Goal: Information Seeking & Learning: Learn about a topic

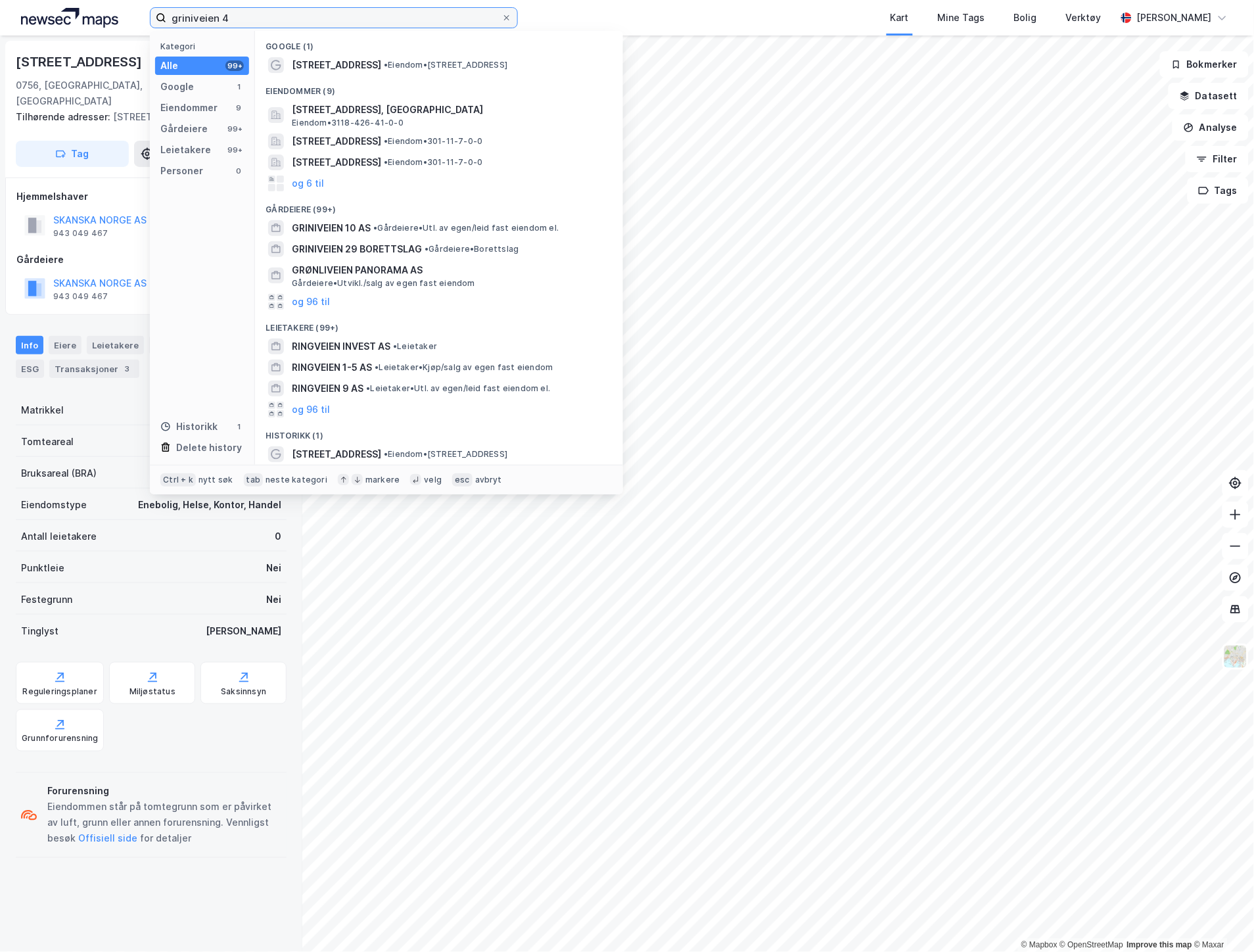
drag, startPoint x: 261, startPoint y: 10, endPoint x: 61, endPoint y: 22, distance: 200.4
click at [65, 23] on div "griniveien 4 Kategori Alle 99+ Google 1 Eiendommer 9 Gårdeiere 99+ Leietakere 9…" at bounding box center [627, 17] width 1254 height 35
paste input "[STREET_ADDRESS]"
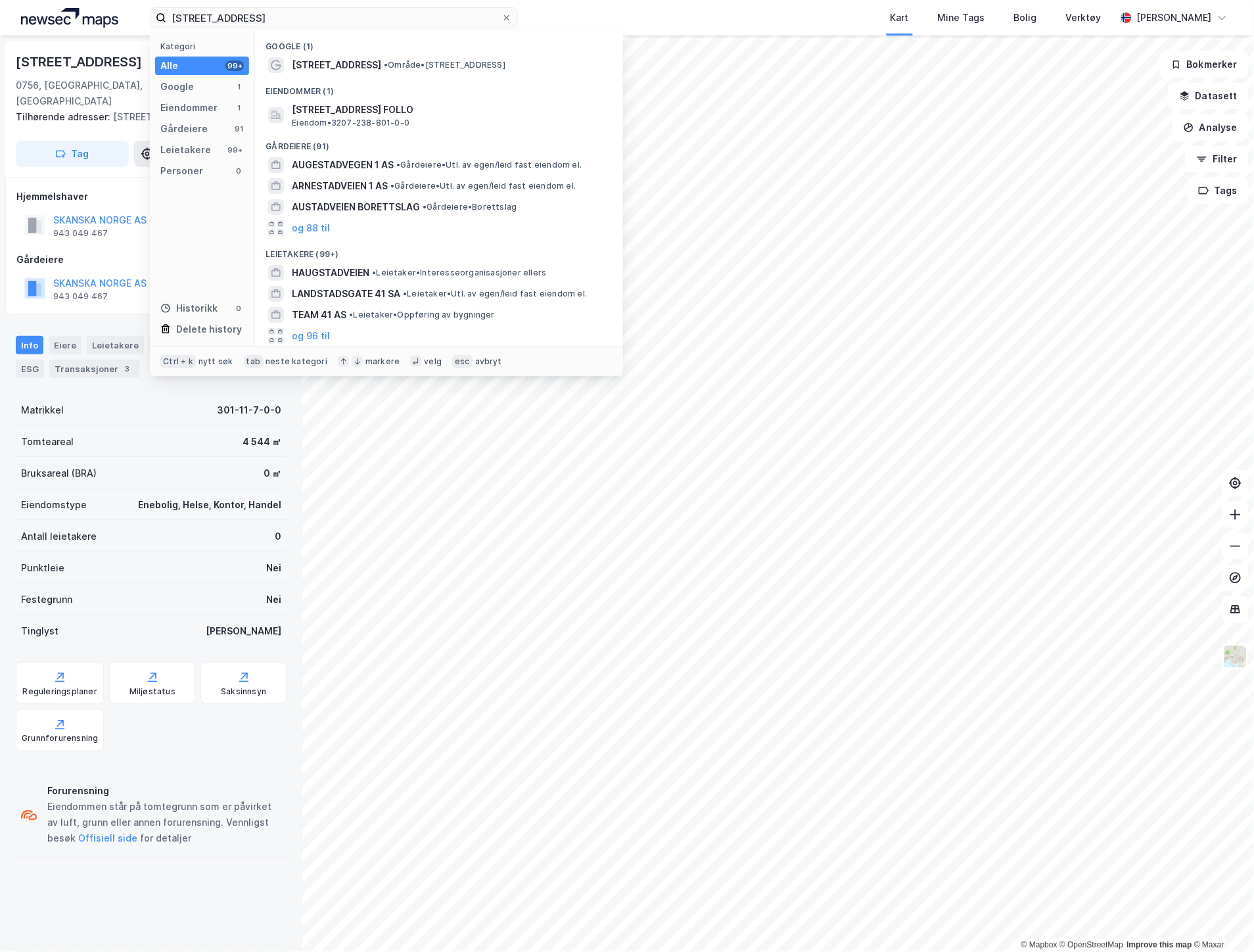
click at [373, 64] on div "[STREET_ADDRESS] • Område • [STREET_ADDRESS]" at bounding box center [450, 65] width 318 height 16
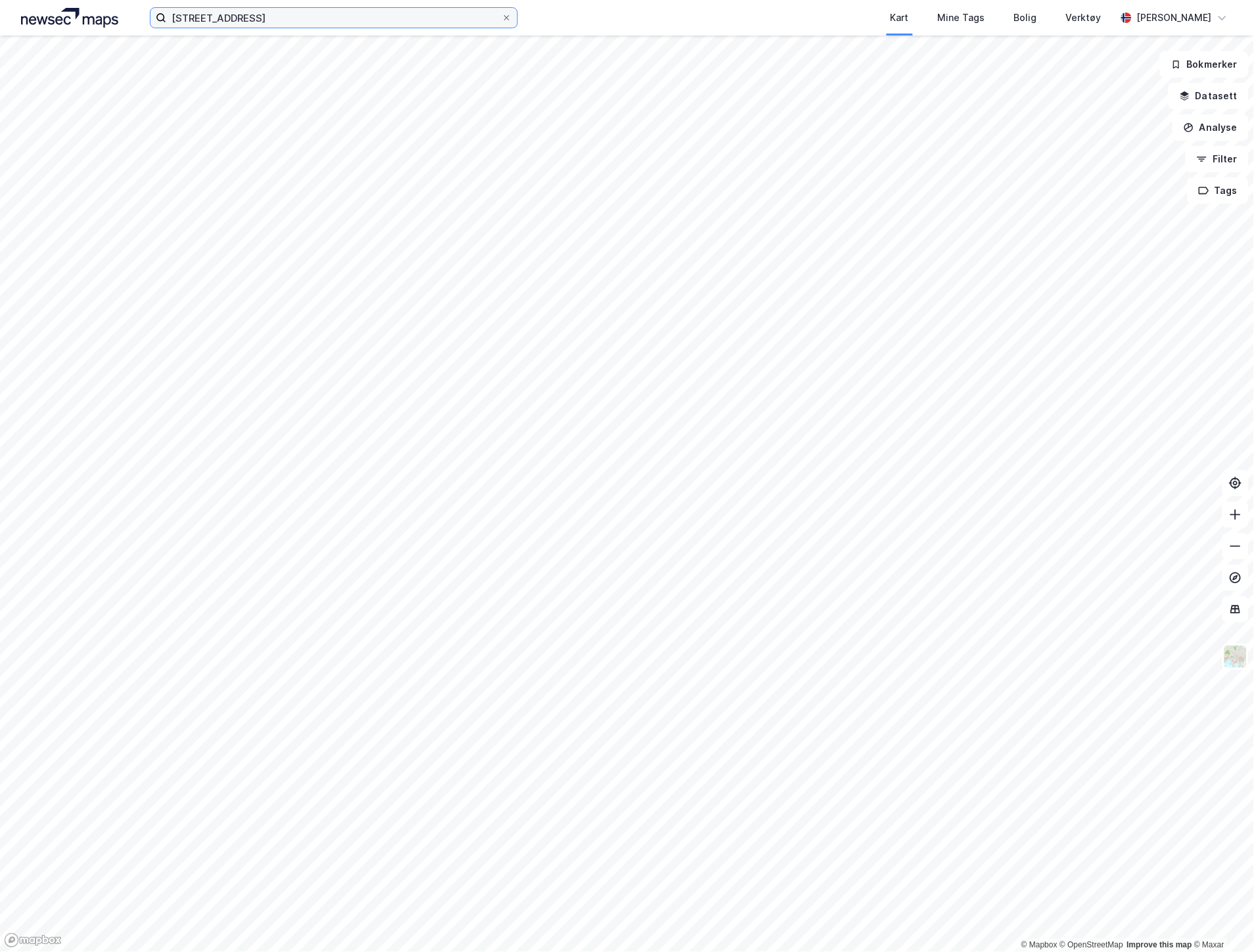
click at [367, 23] on input "[STREET_ADDRESS]" at bounding box center [334, 17] width 335 height 20
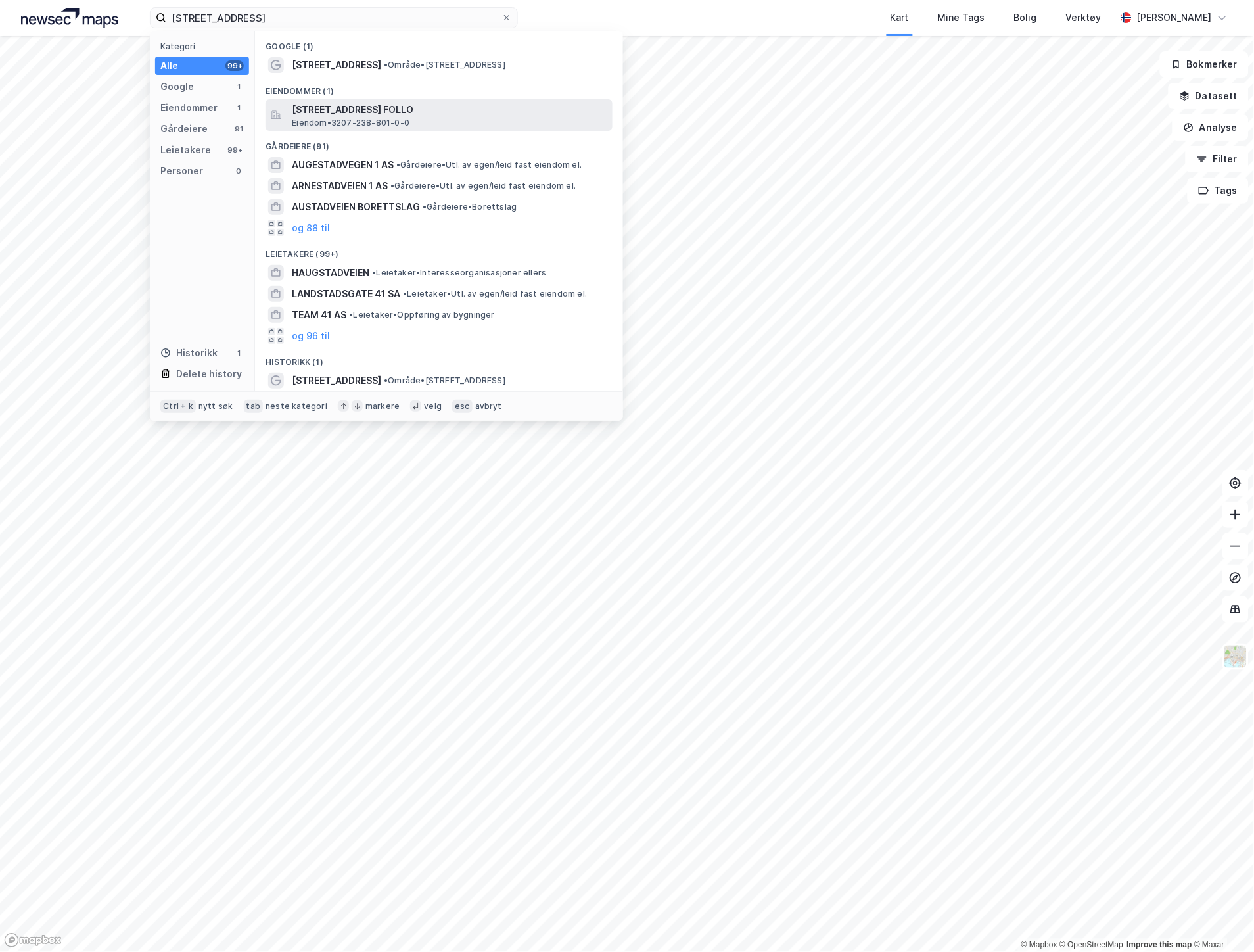
click at [382, 115] on span "[STREET_ADDRESS] FOLLO" at bounding box center [450, 110] width 316 height 16
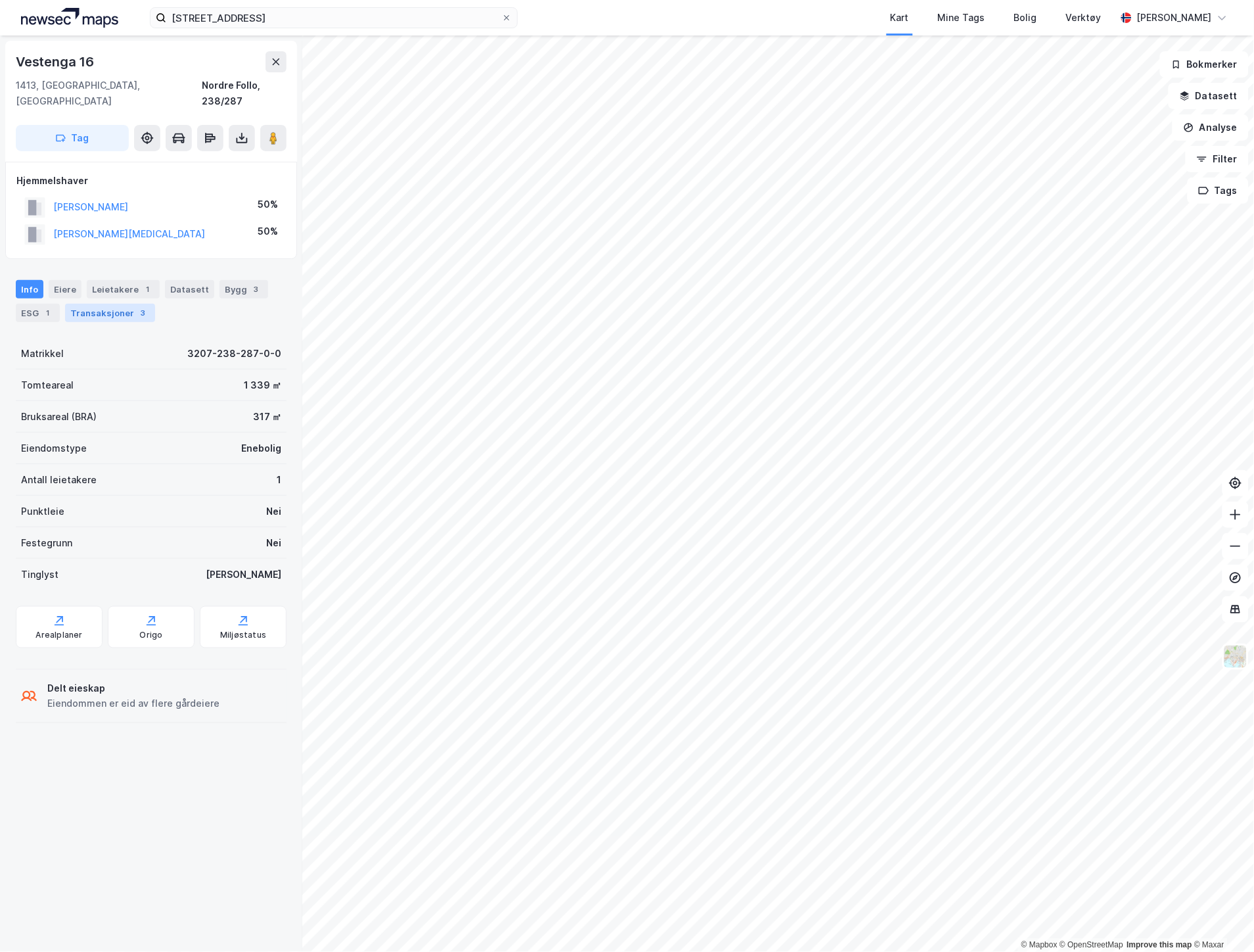
click at [116, 306] on div "Transaksjoner 3" at bounding box center [111, 313] width 90 height 18
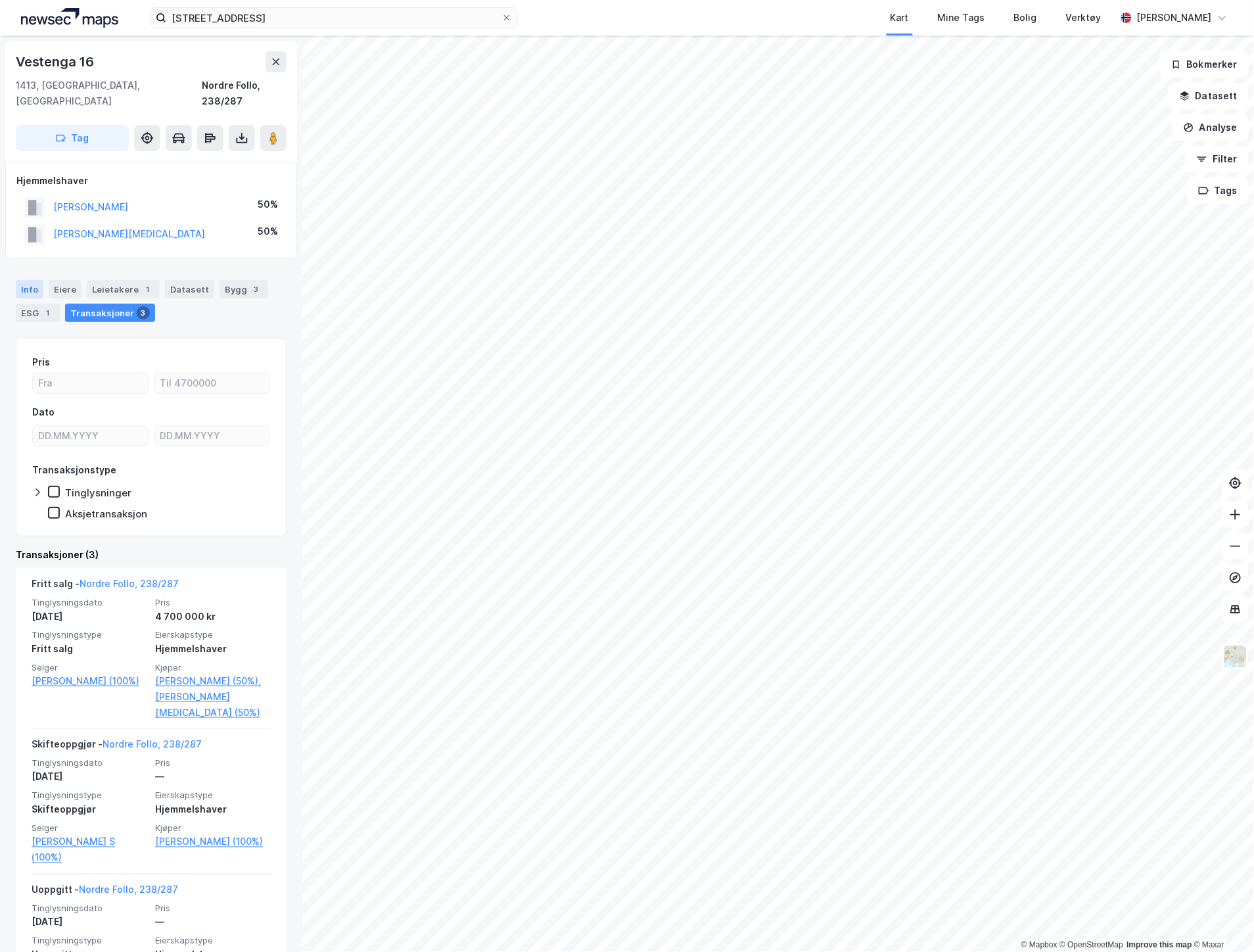
click at [18, 280] on div "Info" at bounding box center [29, 290] width 28 height 18
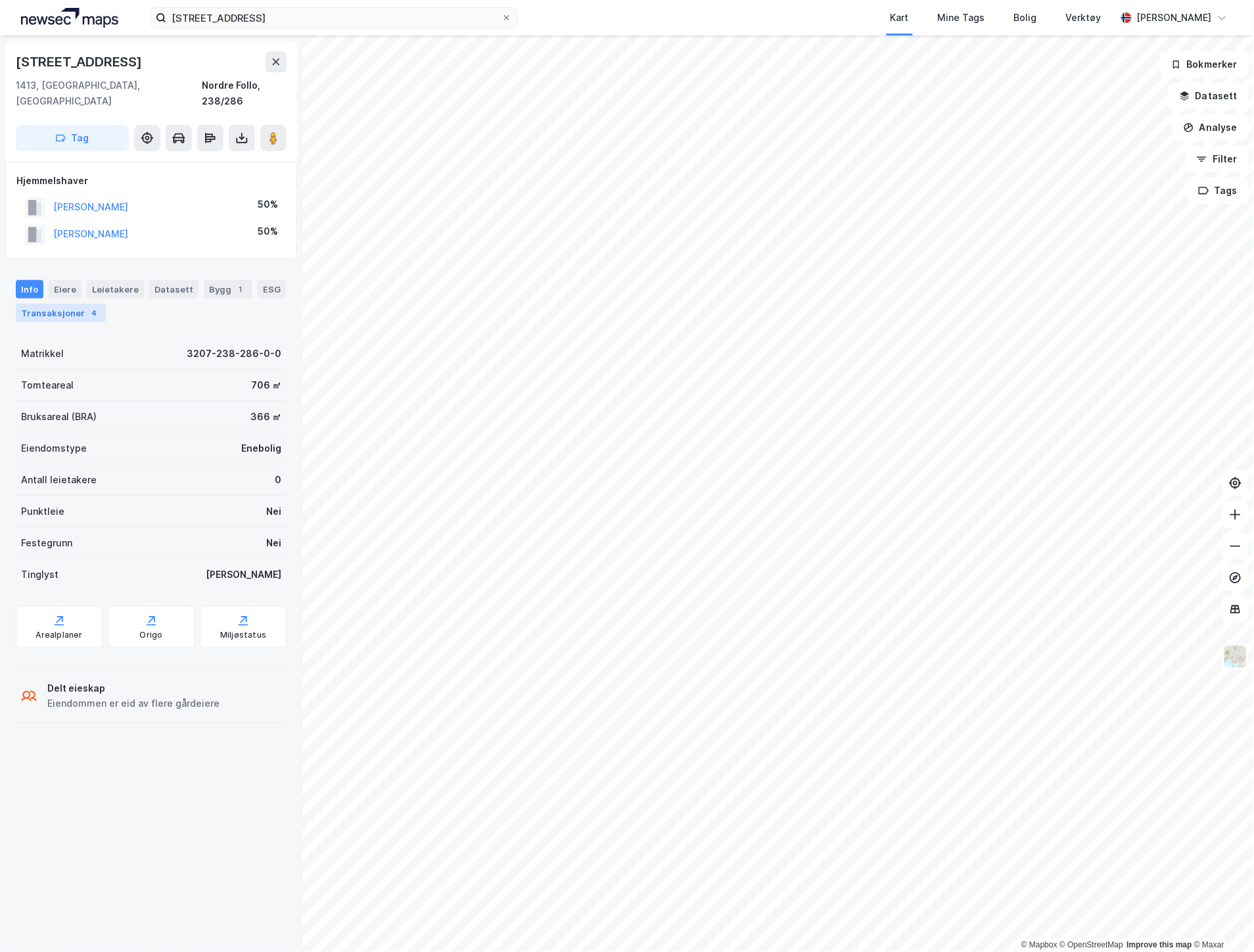
click at [58, 304] on div "Transaksjoner 4" at bounding box center [61, 313] width 90 height 18
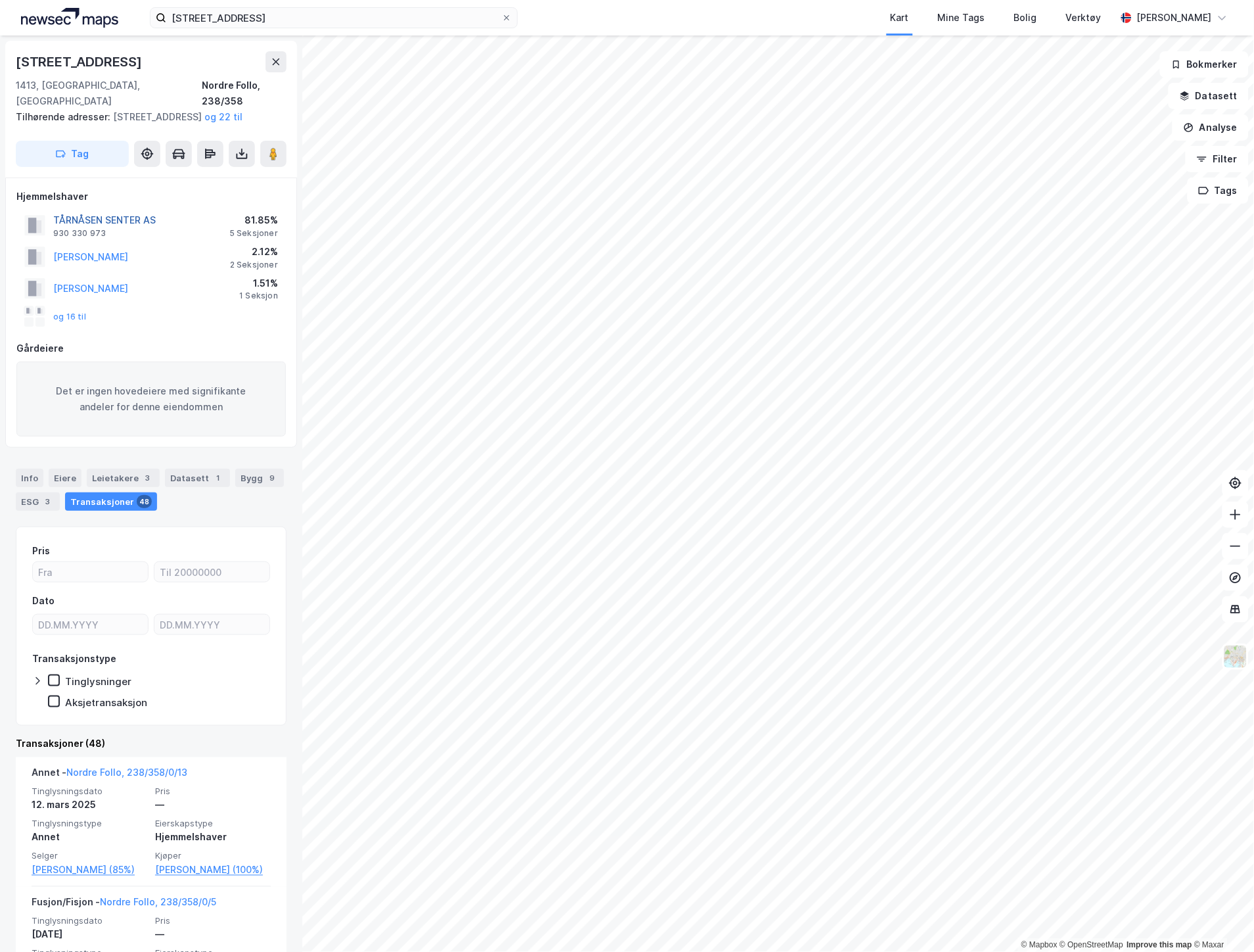
click at [0, 0] on button "TÅRNÅSEN SENTER AS" at bounding box center [0, 0] width 0 height 0
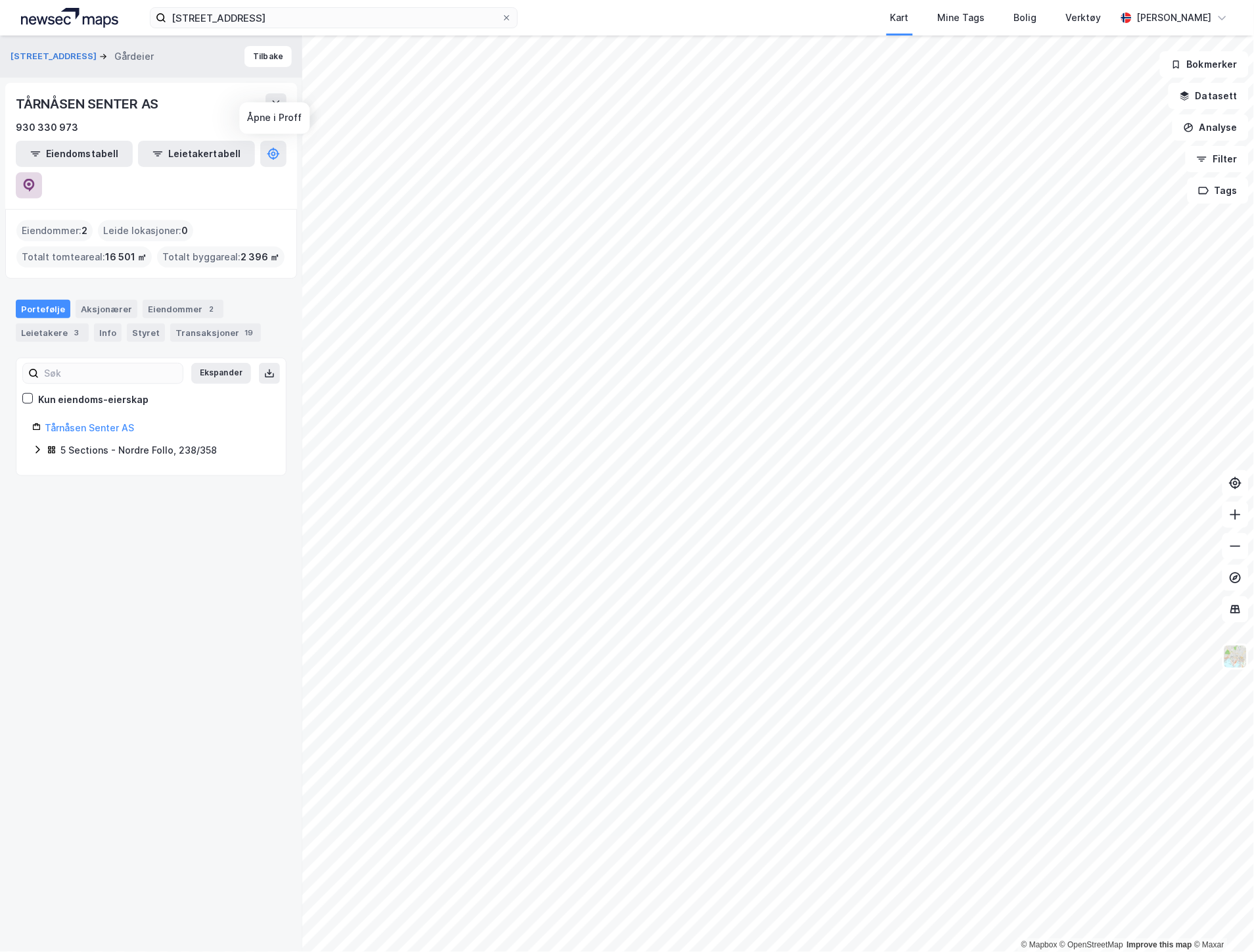
click at [35, 179] on icon at bounding box center [29, 185] width 13 height 13
drag, startPoint x: 71, startPoint y: 129, endPoint x: 11, endPoint y: 128, distance: 60.0
click at [11, 128] on div "TÅRNÅSEN SENTER AS 930 330 973 Eiendomstabell Leietakertabell" at bounding box center [151, 146] width 292 height 126
copy div "930 330 973"
click at [86, 420] on div "Tårnåsen Senter AS" at bounding box center [157, 428] width 226 height 16
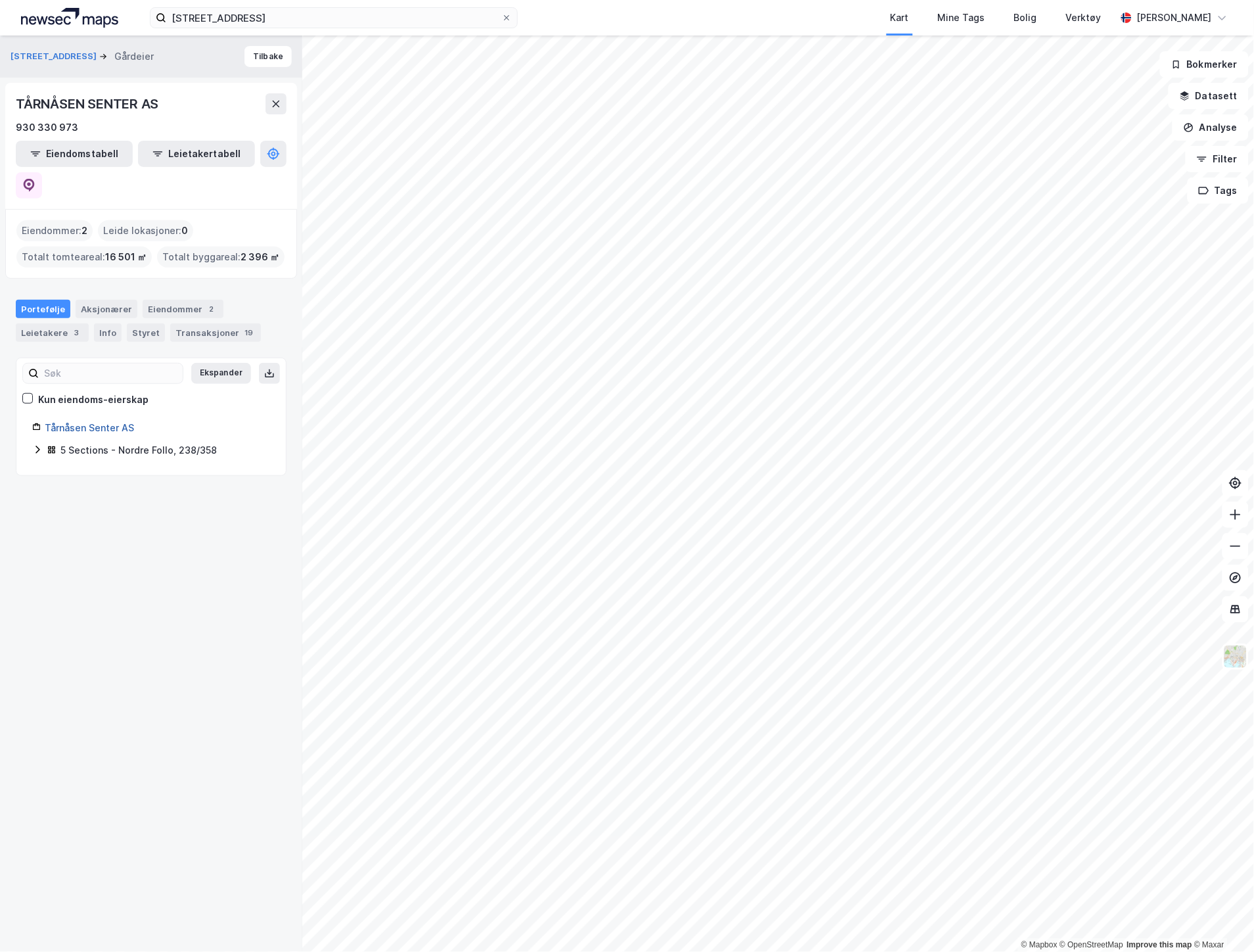
click at [91, 422] on link "Tårnåsen Senter AS" at bounding box center [89, 427] width 89 height 11
click at [96, 420] on div "Tårnåsen Senter AS" at bounding box center [157, 428] width 226 height 16
click at [101, 422] on link "Tårnåsen Senter AS" at bounding box center [89, 427] width 89 height 11
click at [50, 445] on icon at bounding box center [51, 450] width 10 height 10
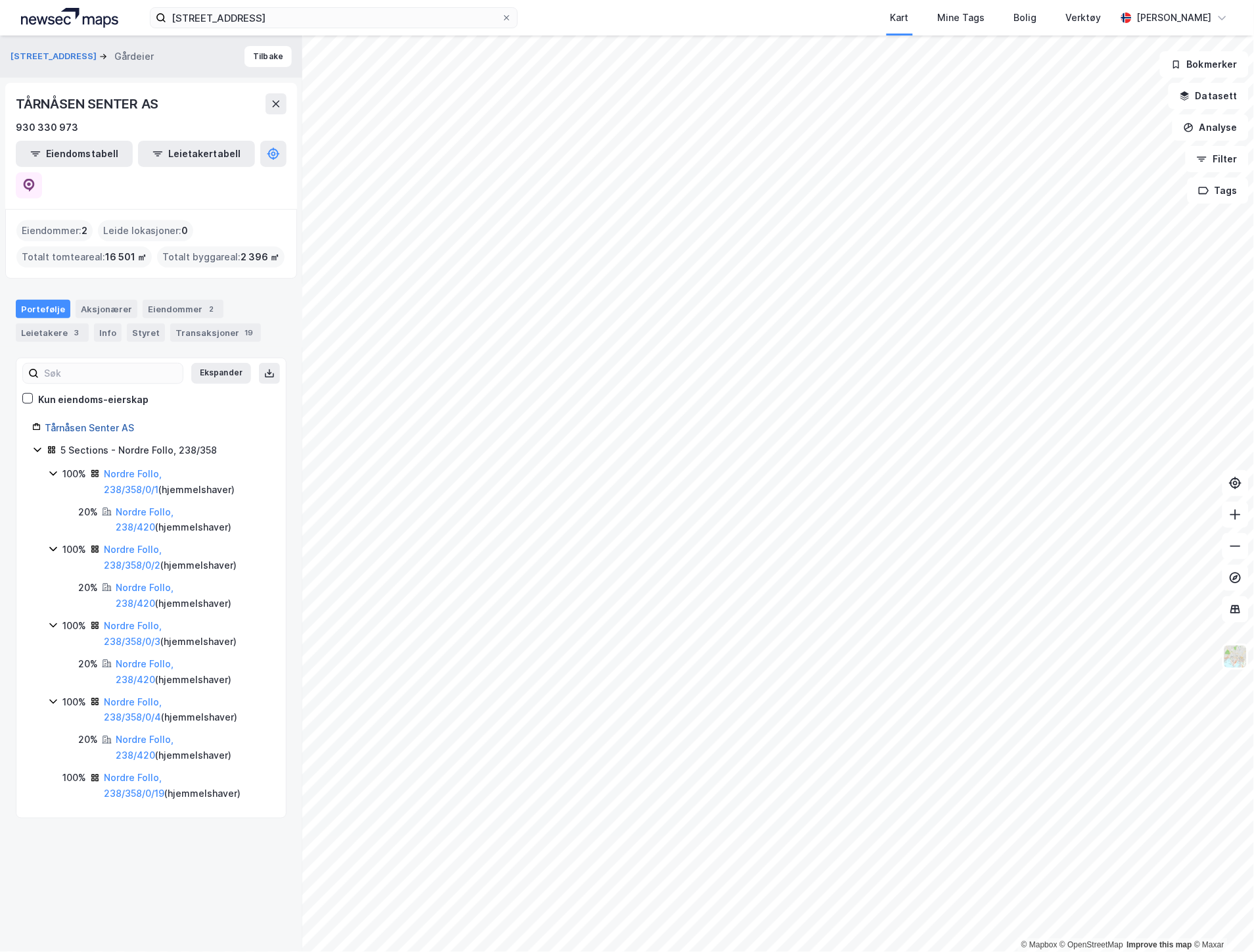
click at [102, 422] on link "Tårnåsen Senter AS" at bounding box center [89, 427] width 89 height 11
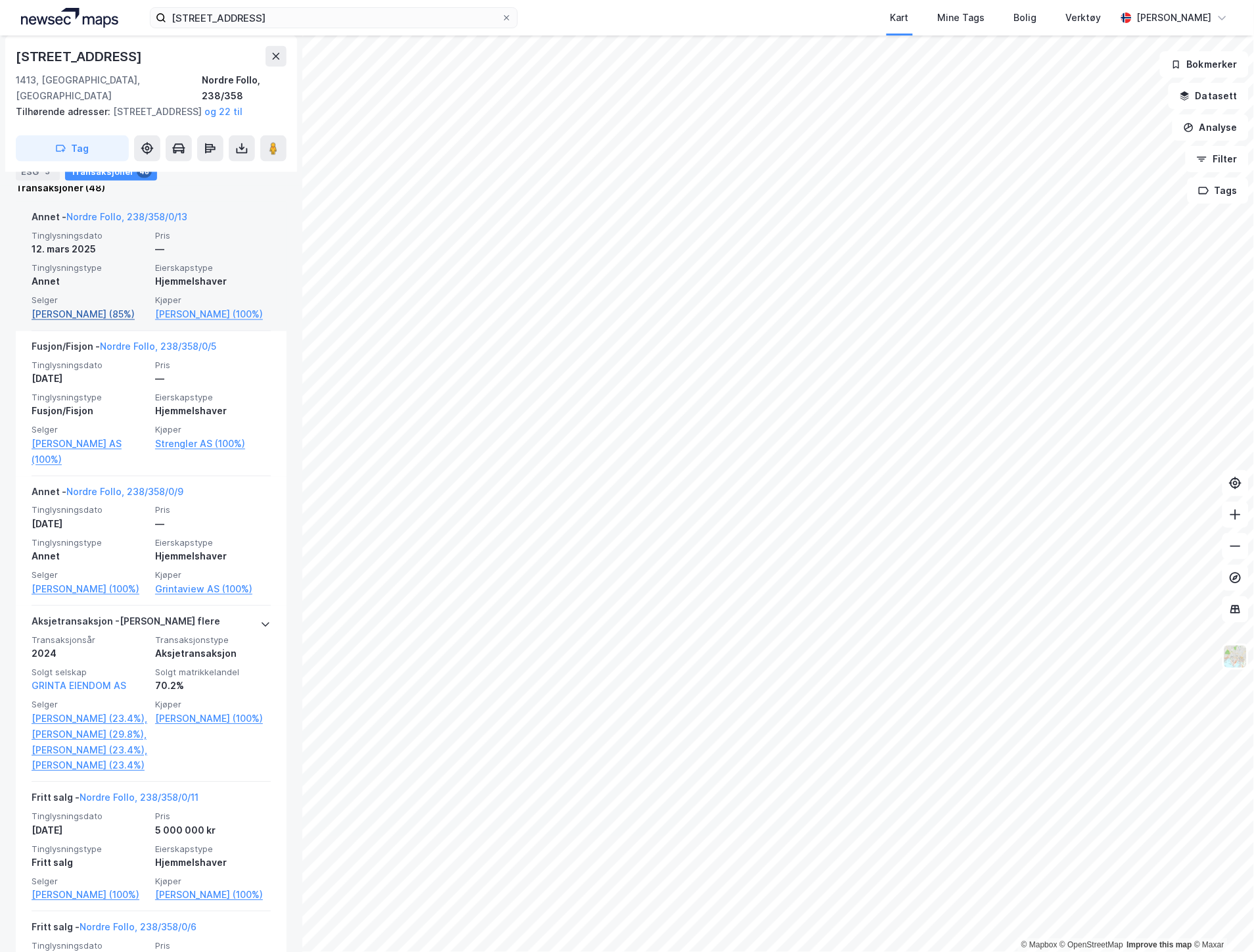
scroll to position [584, 0]
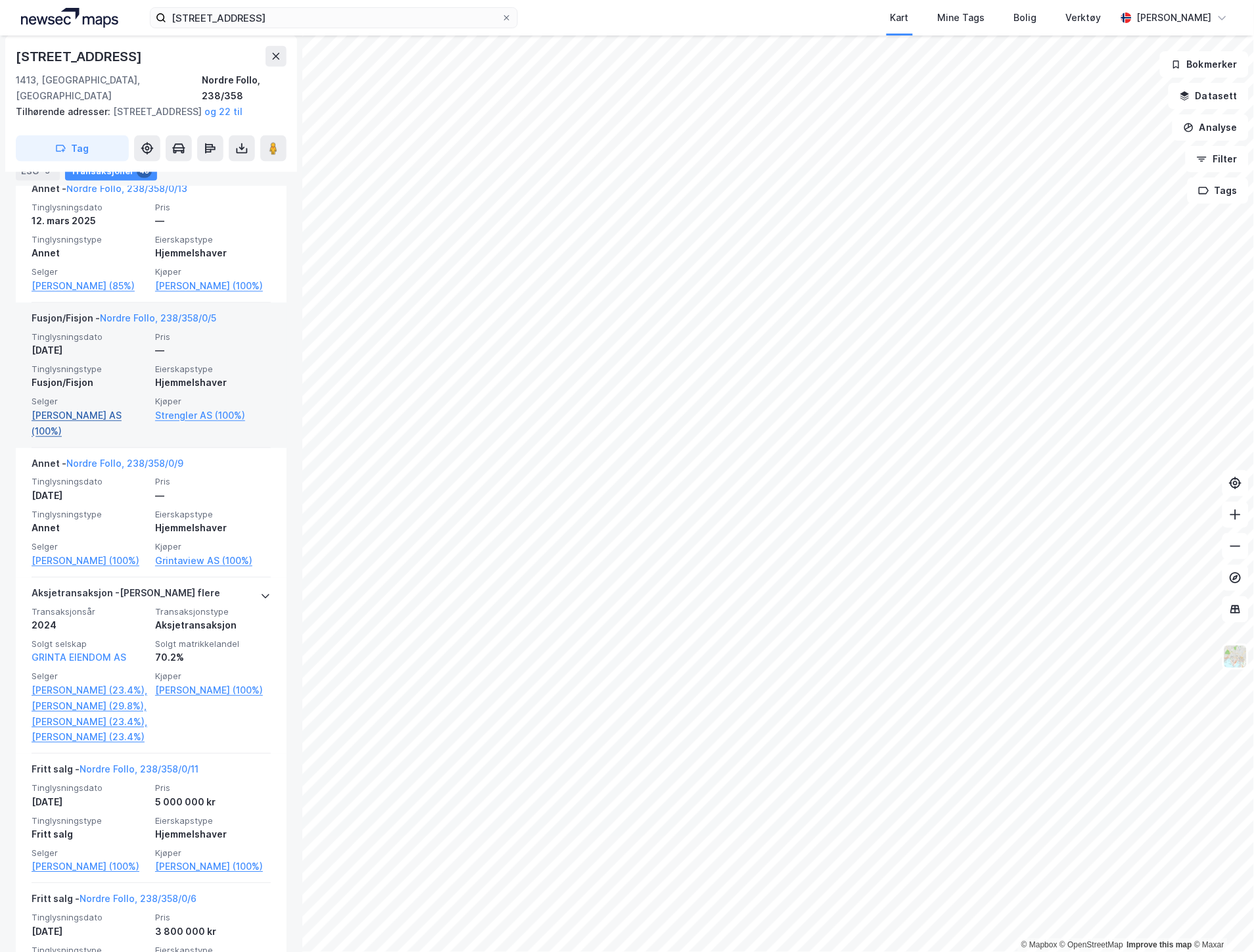
click at [111, 430] on link "[PERSON_NAME] AS (100%)" at bounding box center [89, 424] width 116 height 32
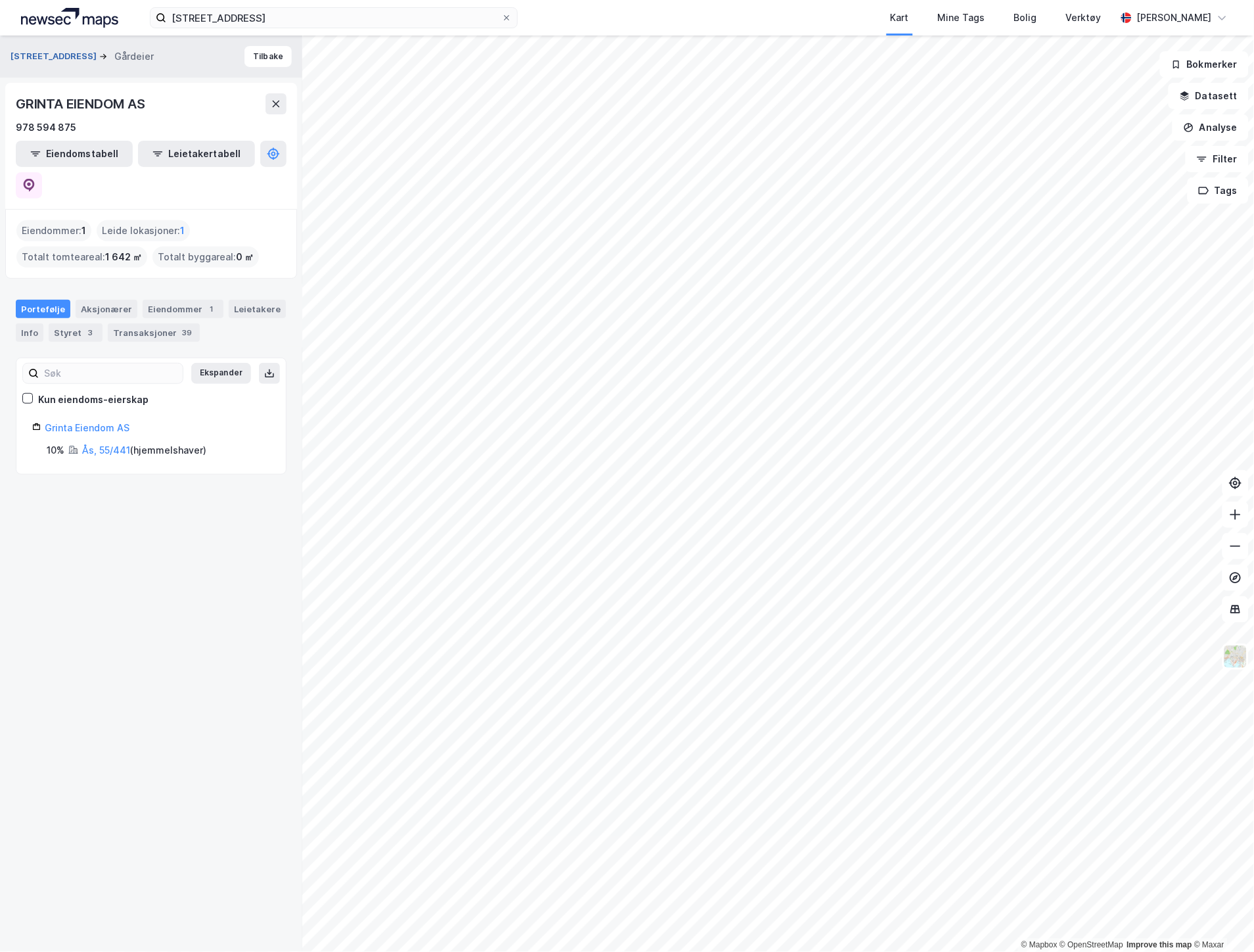
click at [53, 62] on button "[STREET_ADDRESS]" at bounding box center [55, 56] width 89 height 13
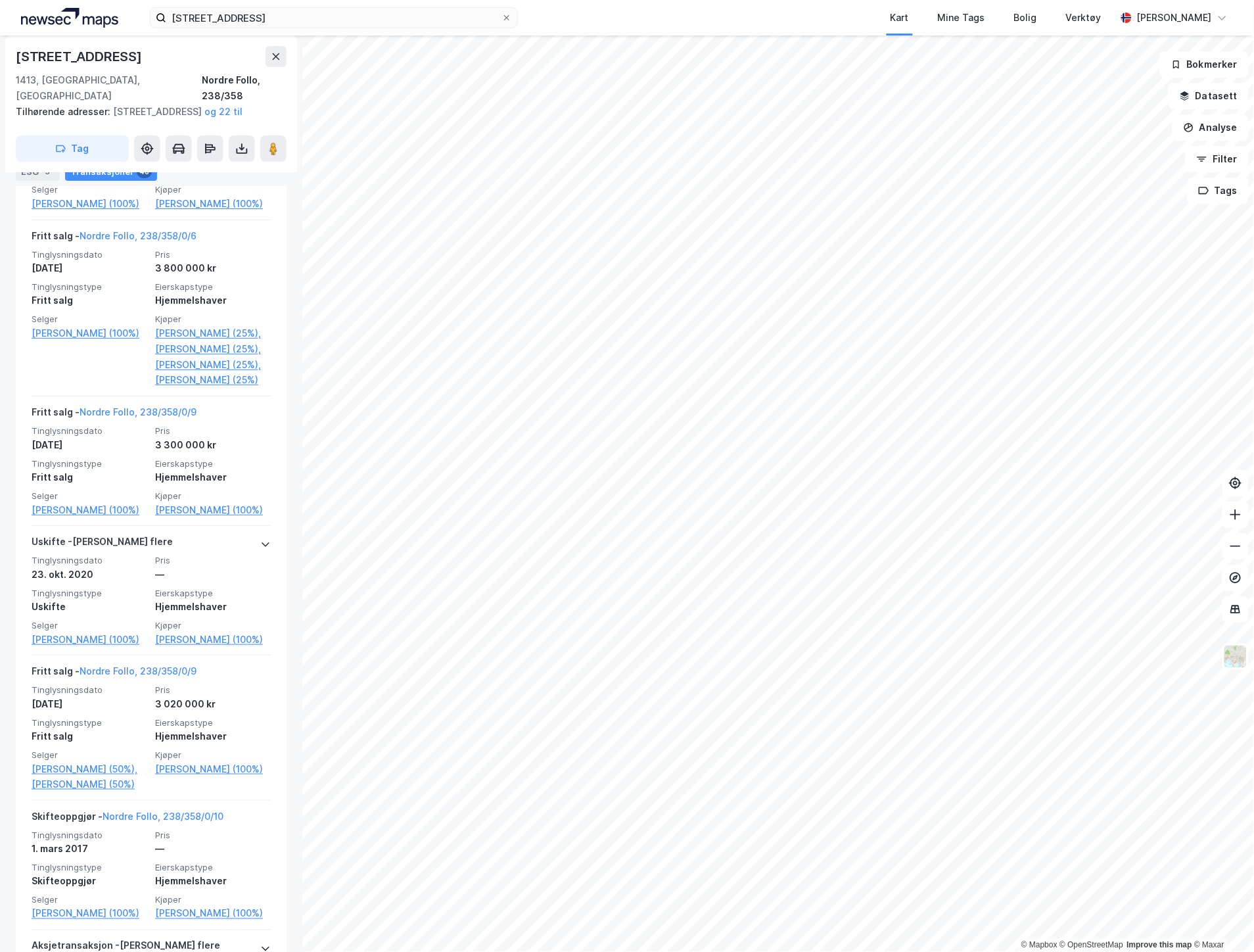
scroll to position [1607, 0]
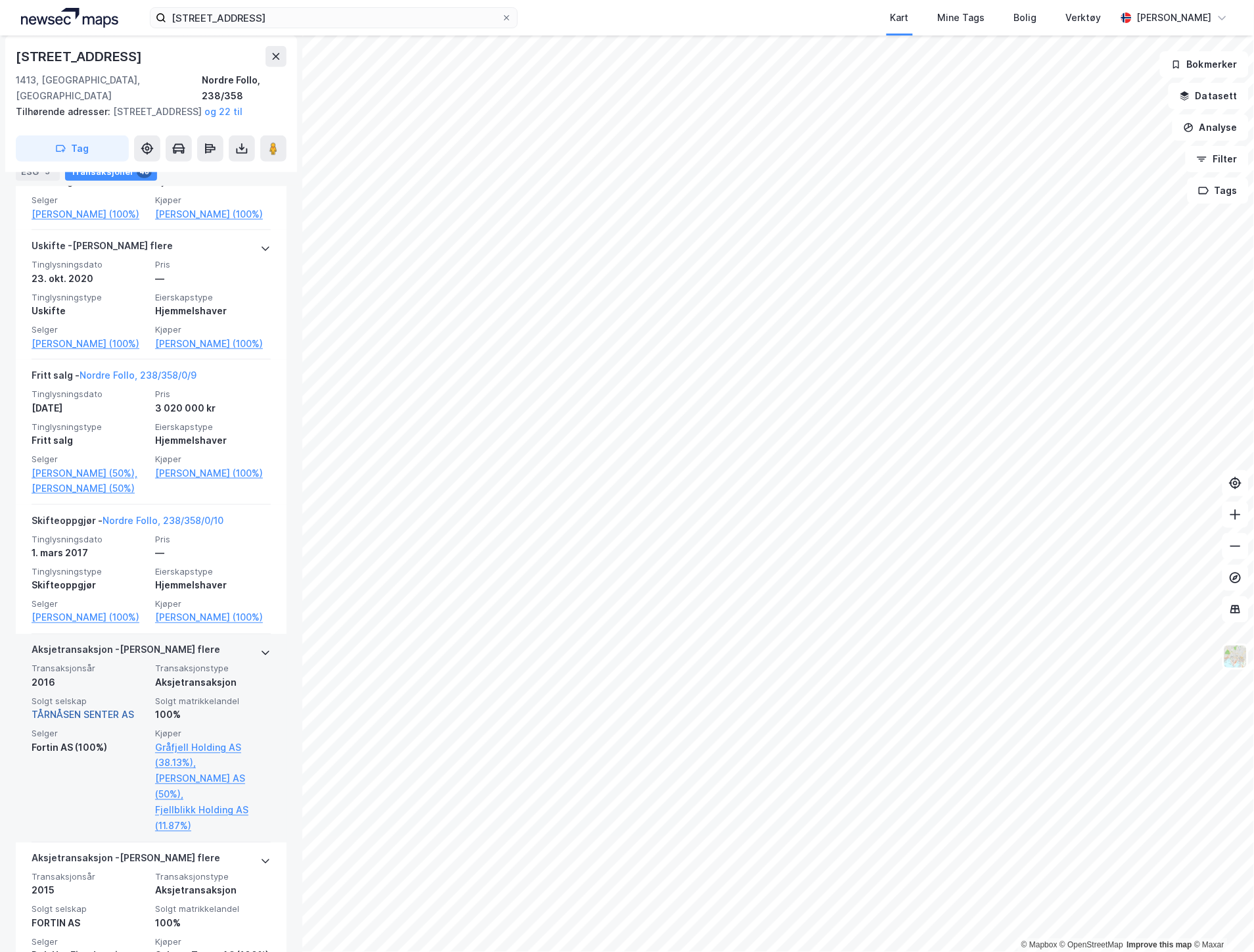
click at [105, 720] on link "TÅRNÅSEN SENTER AS" at bounding box center [83, 715] width 102 height 11
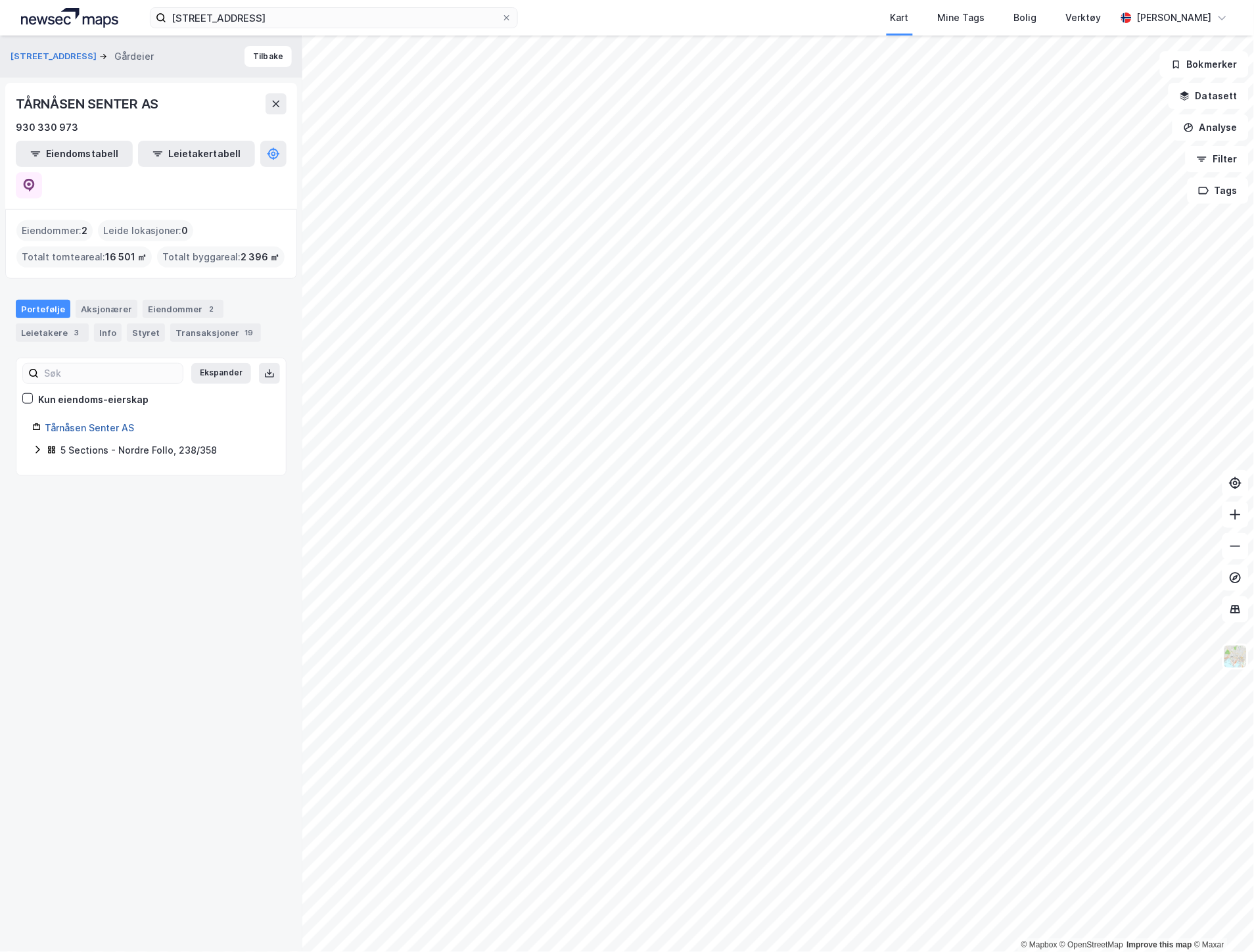
click at [111, 422] on link "Tårnåsen Senter AS" at bounding box center [89, 427] width 89 height 11
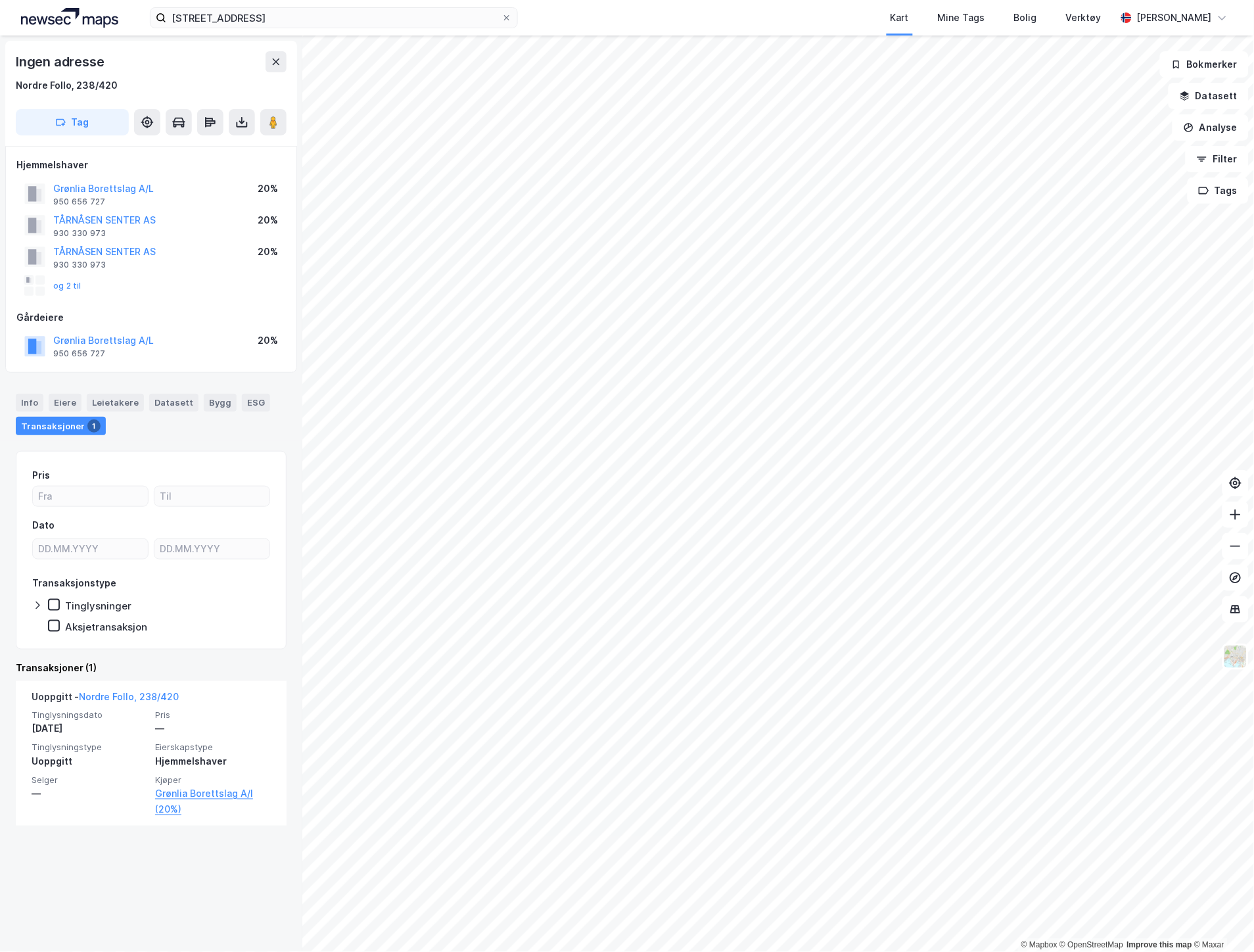
click at [70, 291] on div "og 2 til" at bounding box center [53, 286] width 57 height 21
click at [70, 280] on div "og 2 til" at bounding box center [53, 286] width 57 height 21
click at [0, 0] on button "og 2 til" at bounding box center [0, 0] width 0 height 0
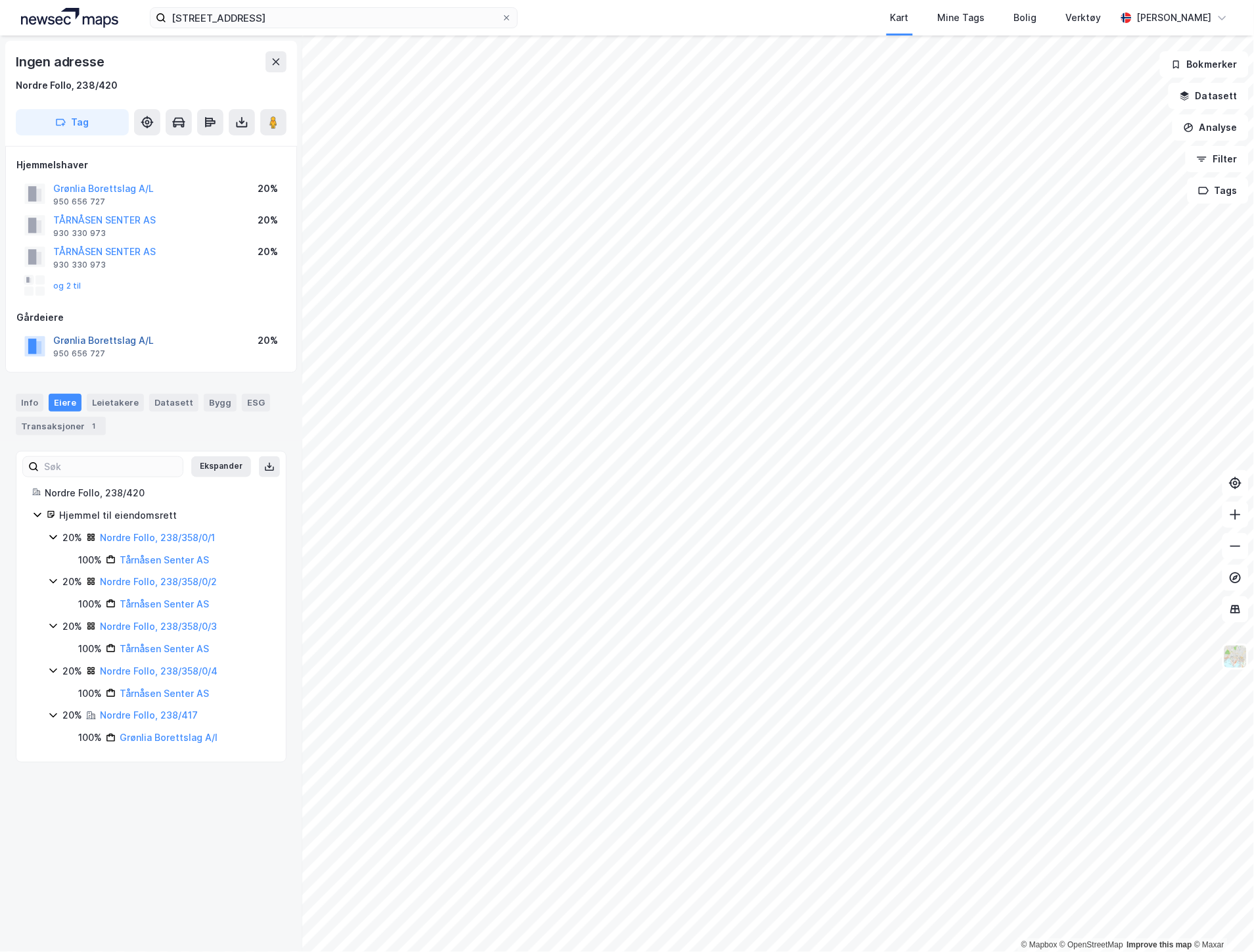
click at [0, 0] on button "Grønlia Borettslag A/L" at bounding box center [0, 0] width 0 height 0
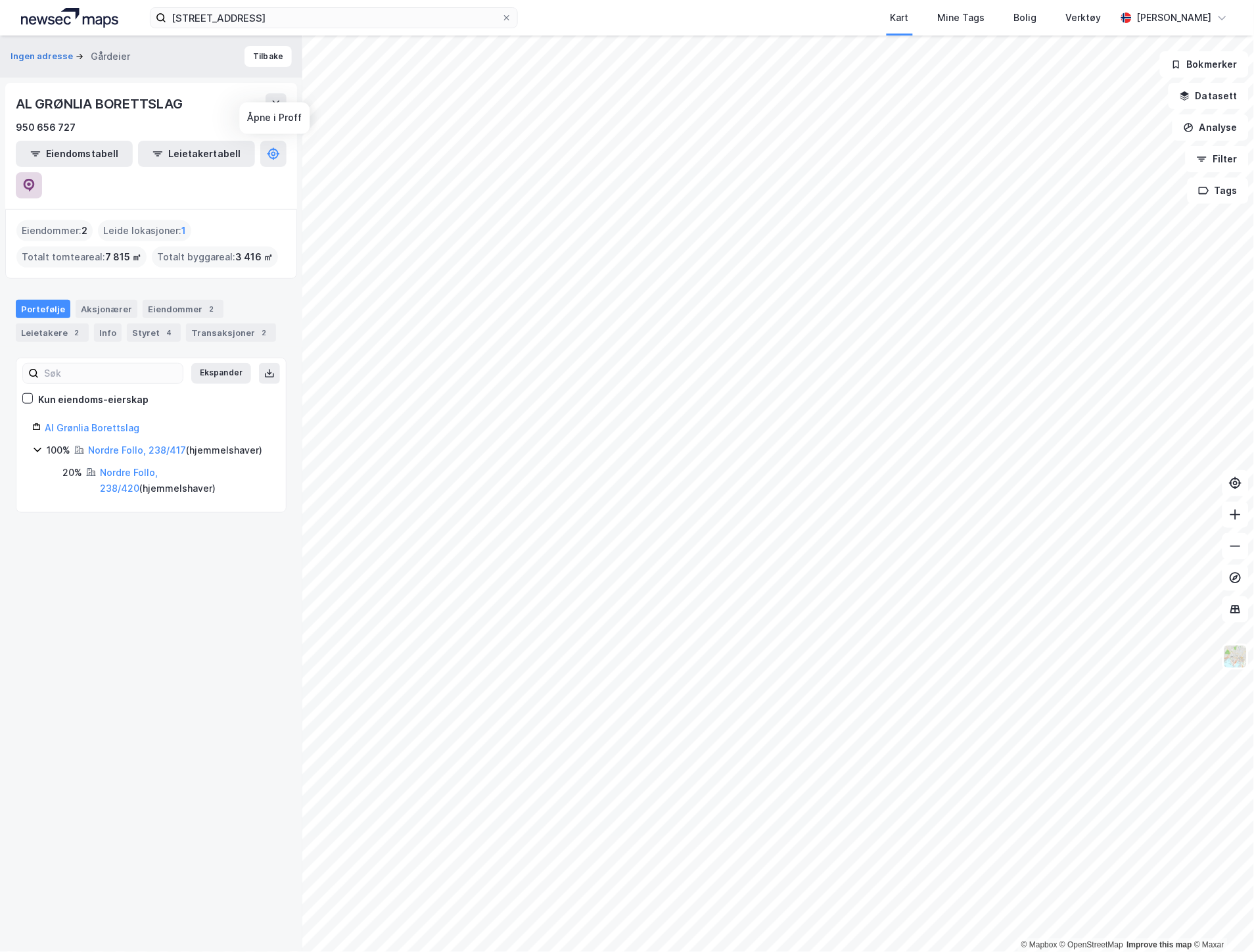
click at [42, 172] on button at bounding box center [29, 185] width 26 height 26
click at [40, 323] on div "Leietakere 2" at bounding box center [52, 332] width 73 height 18
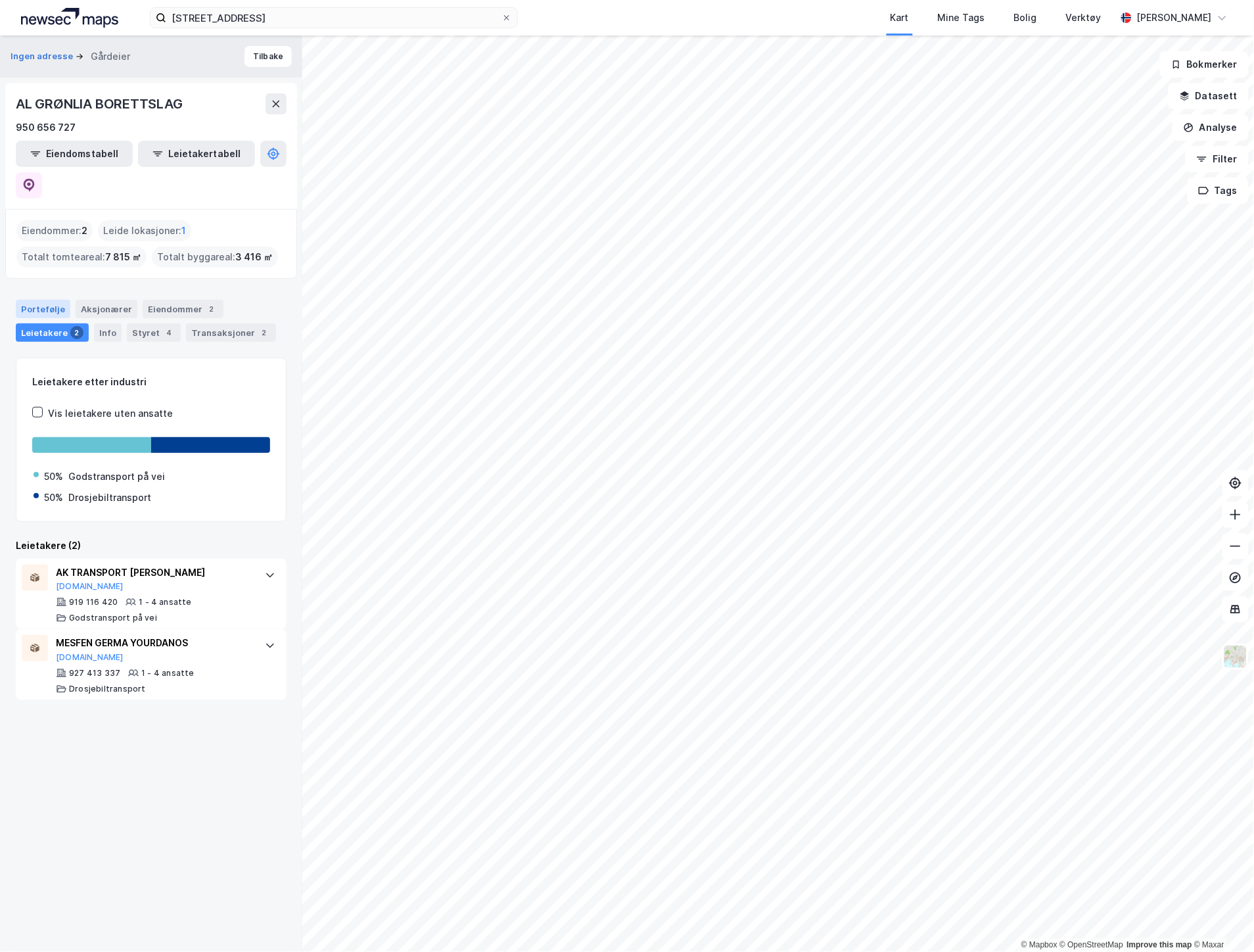
click at [47, 300] on div "Portefølje" at bounding box center [43, 309] width 55 height 18
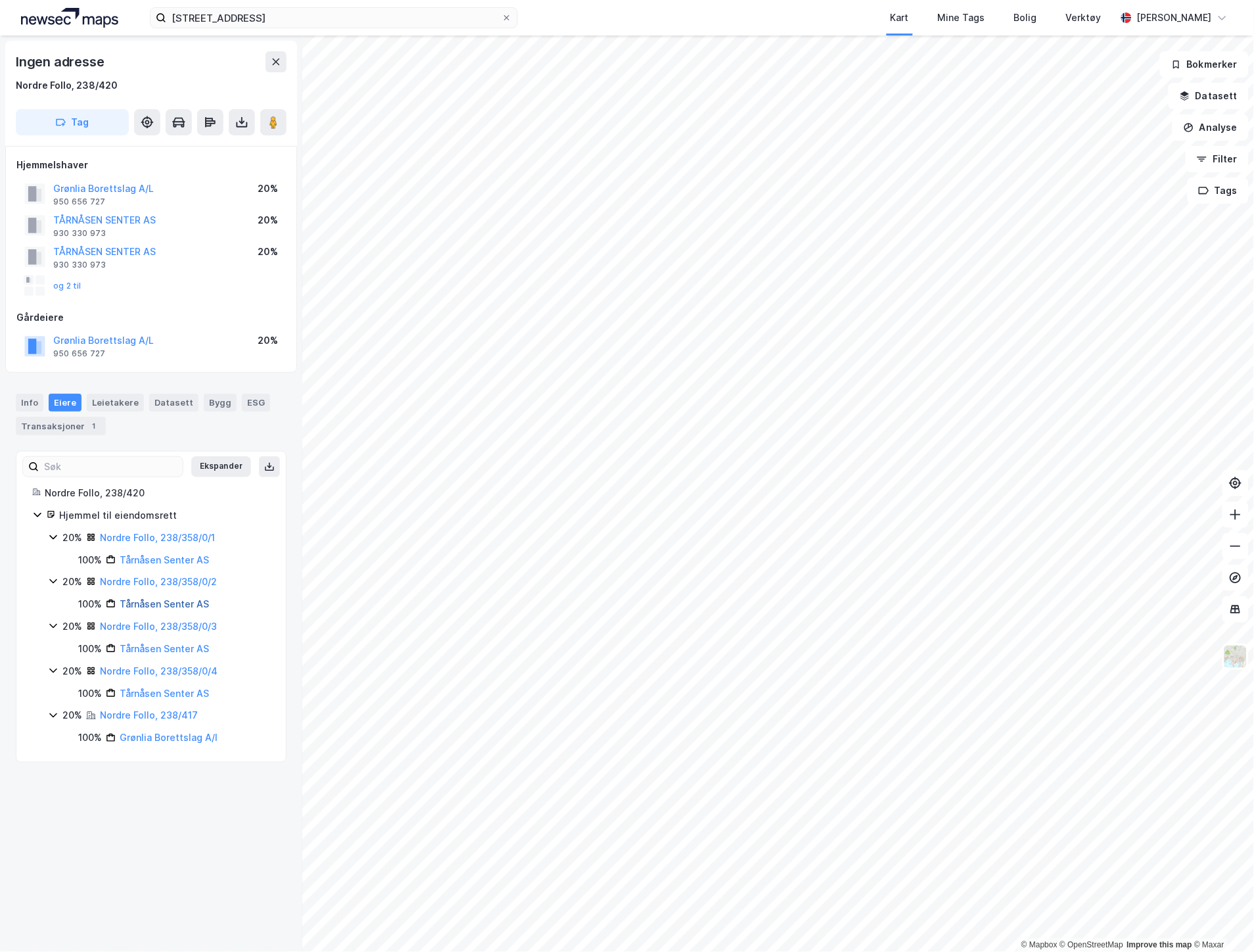
click at [165, 600] on link "Tårnåsen Senter AS" at bounding box center [164, 604] width 89 height 11
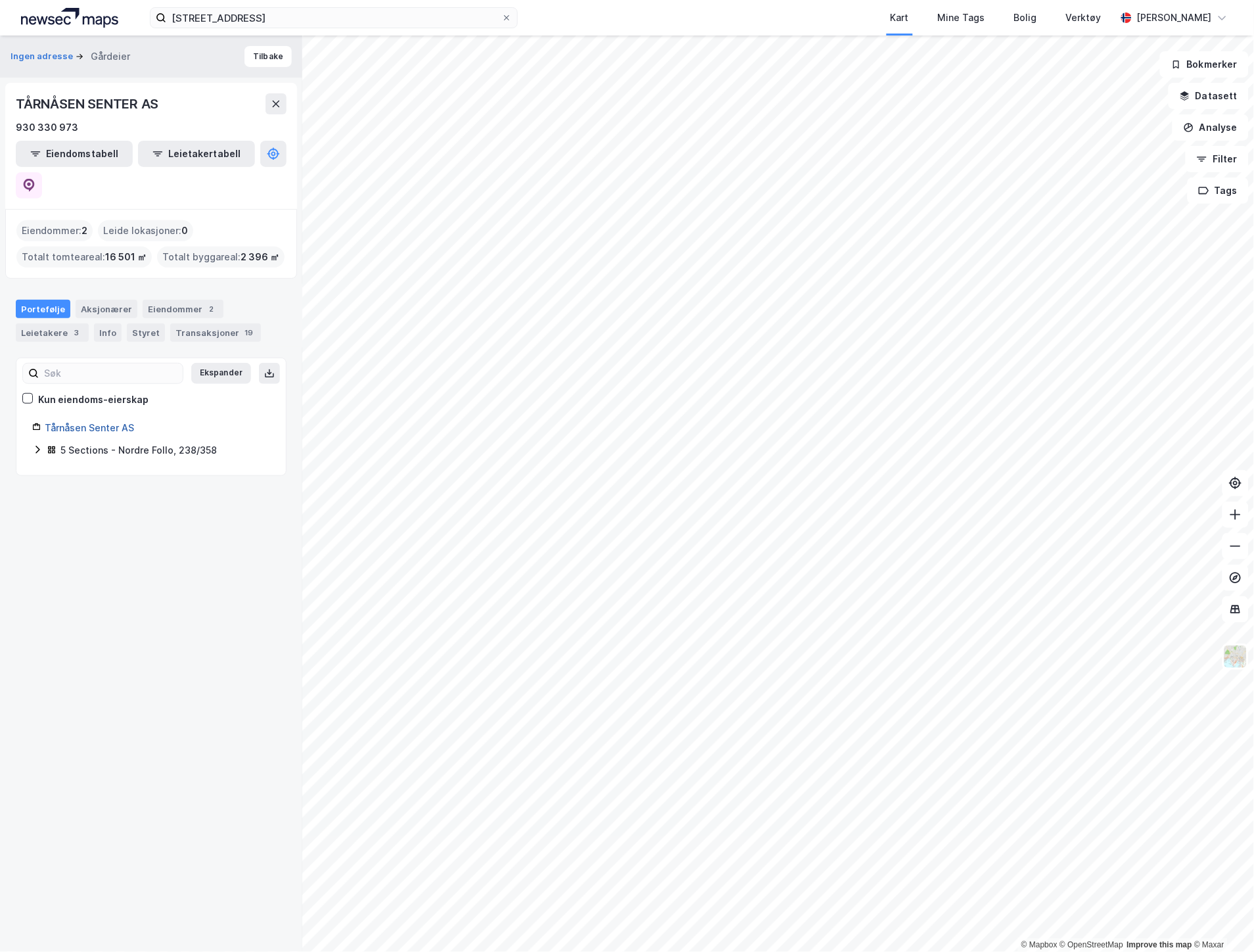
click at [115, 422] on link "Tårnåsen Senter AS" at bounding box center [89, 427] width 89 height 11
click at [35, 179] on icon at bounding box center [29, 185] width 13 height 13
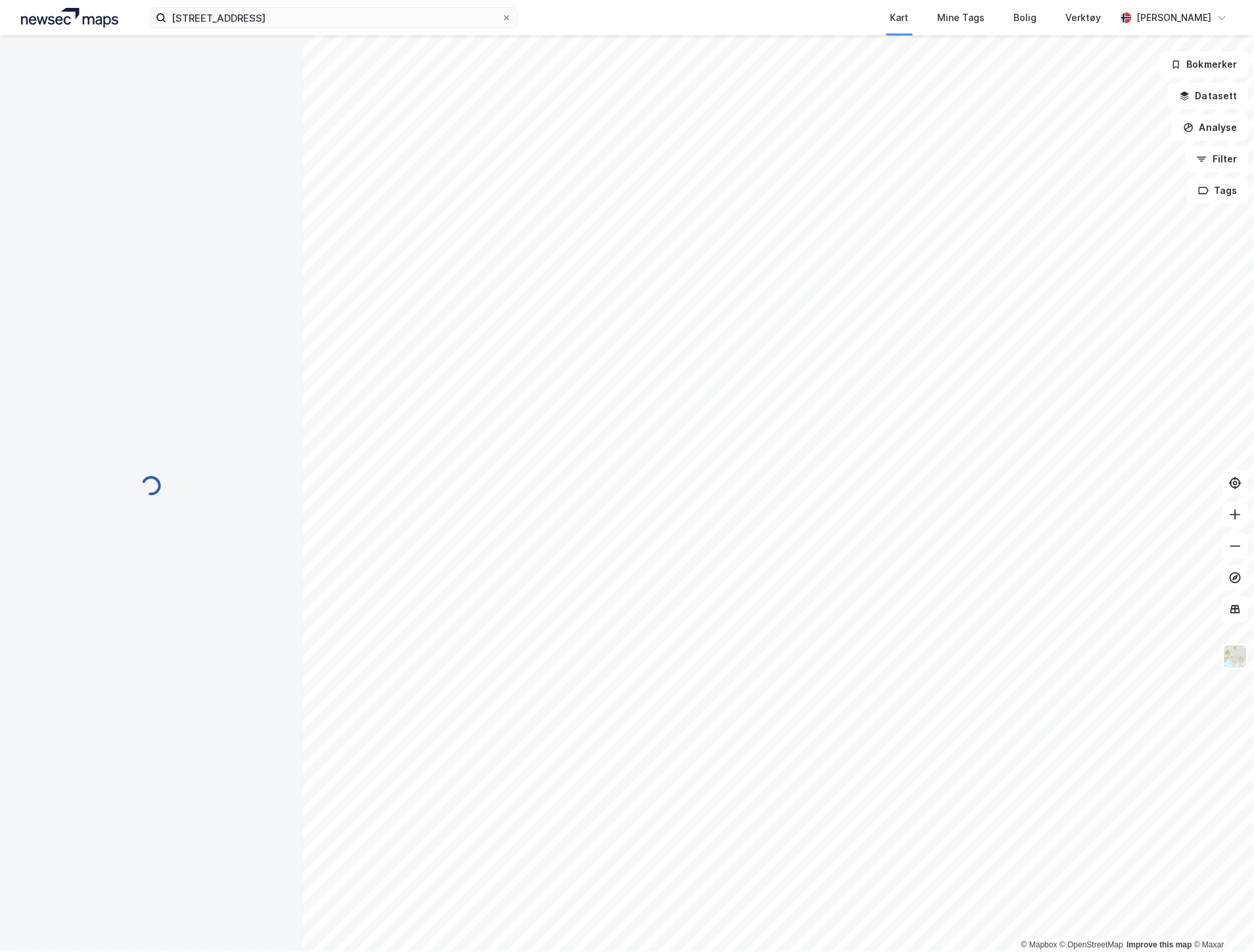
scroll to position [120, 0]
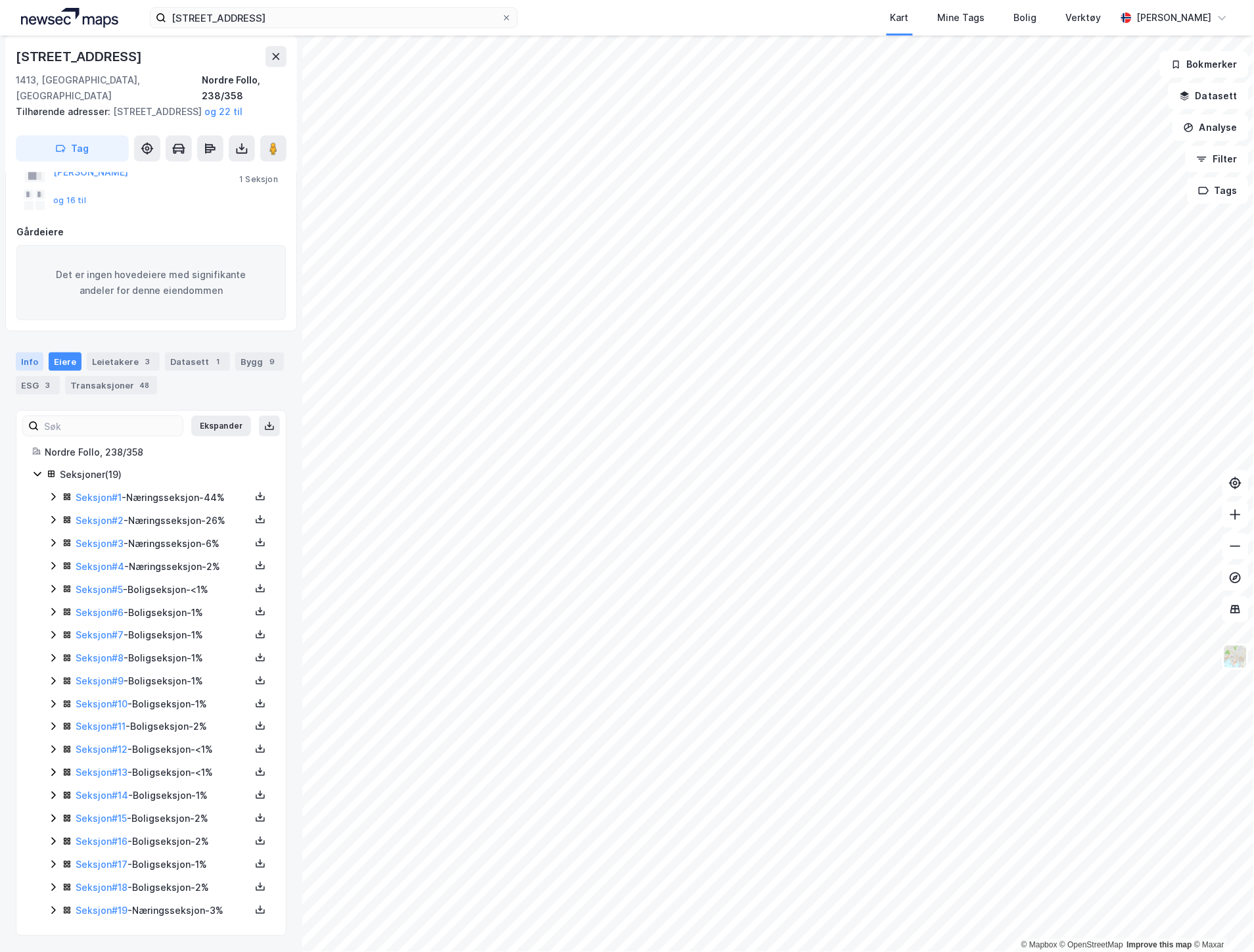
click at [29, 358] on div "Info" at bounding box center [29, 362] width 28 height 18
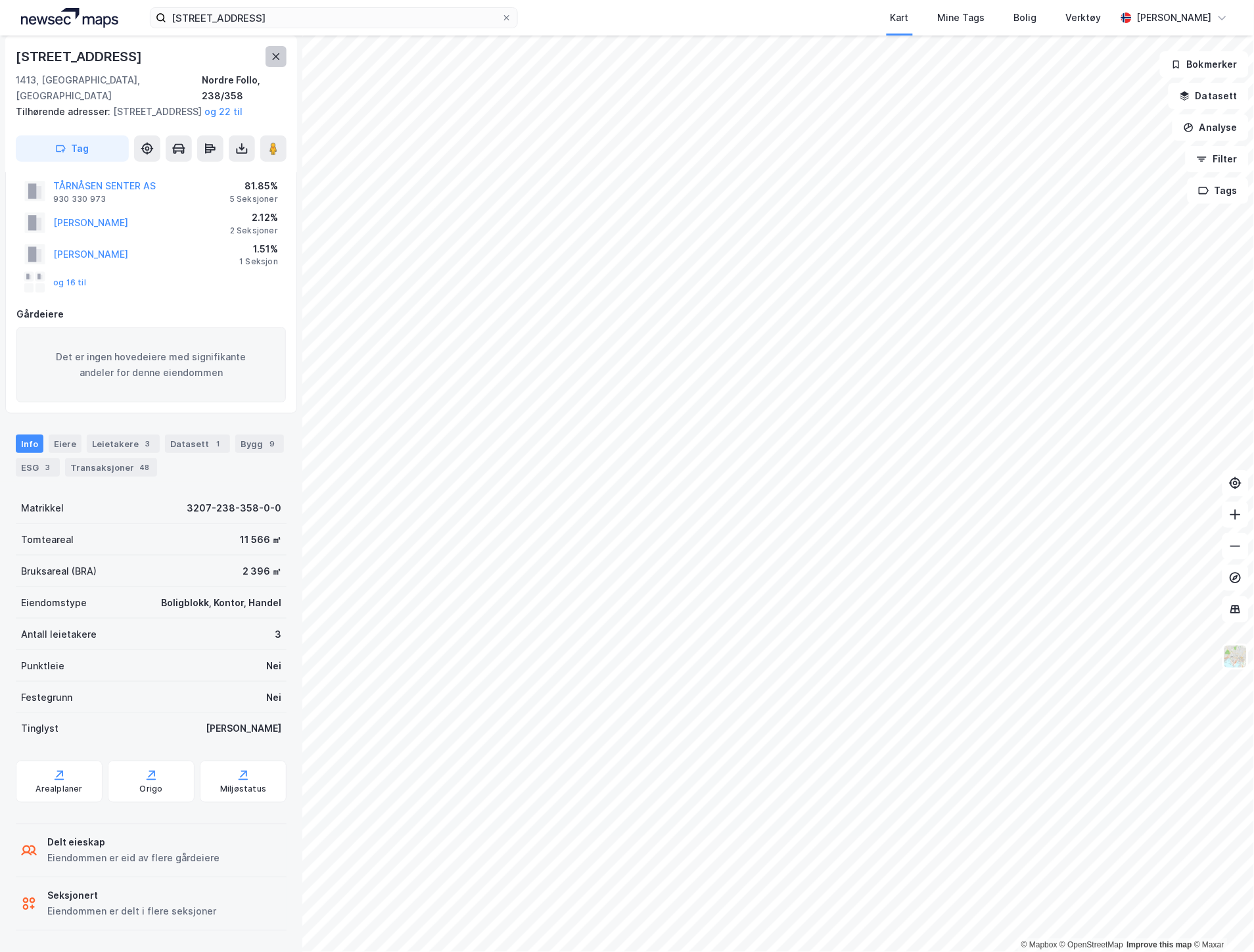
click at [277, 57] on icon at bounding box center [277, 56] width 8 height 7
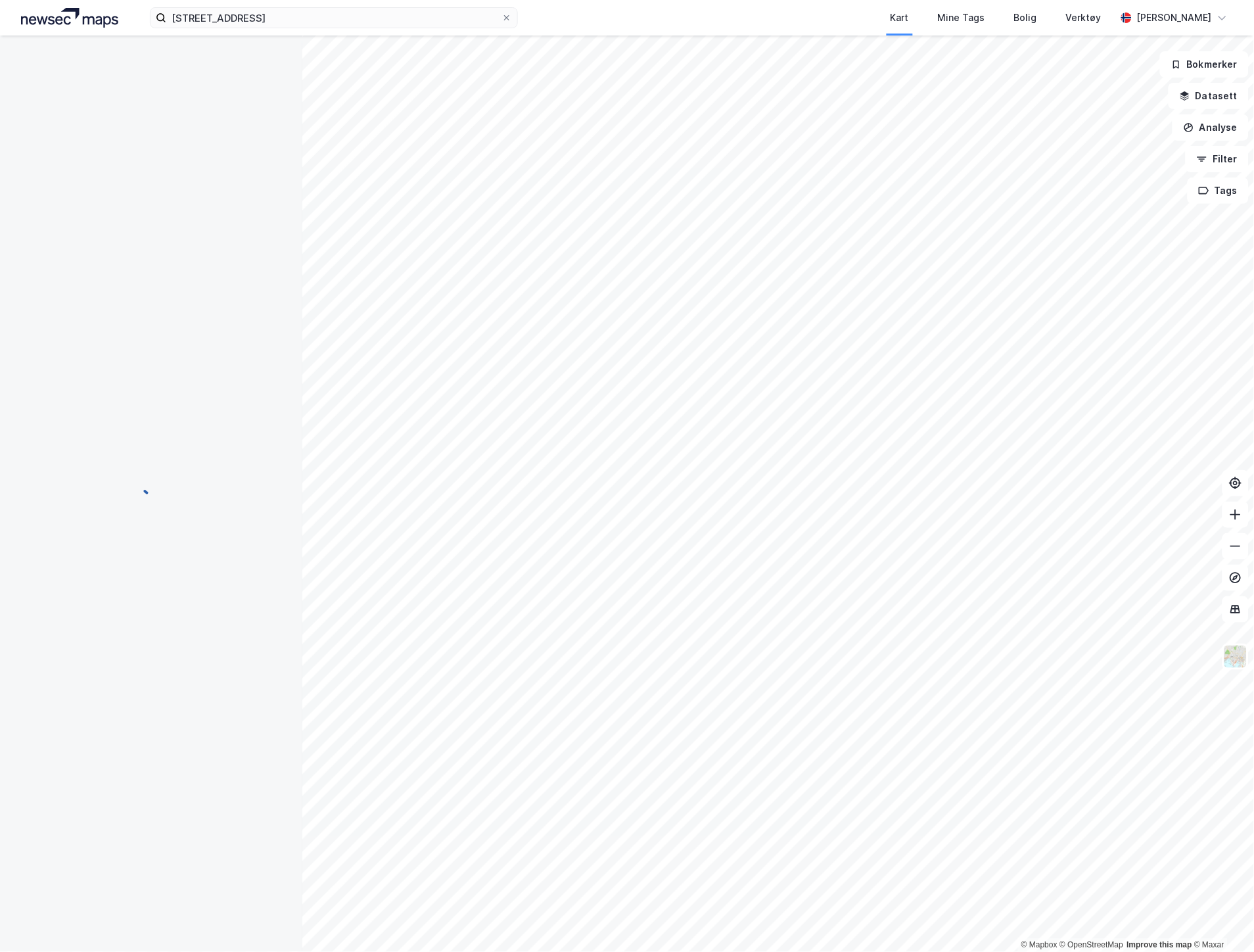
scroll to position [34, 0]
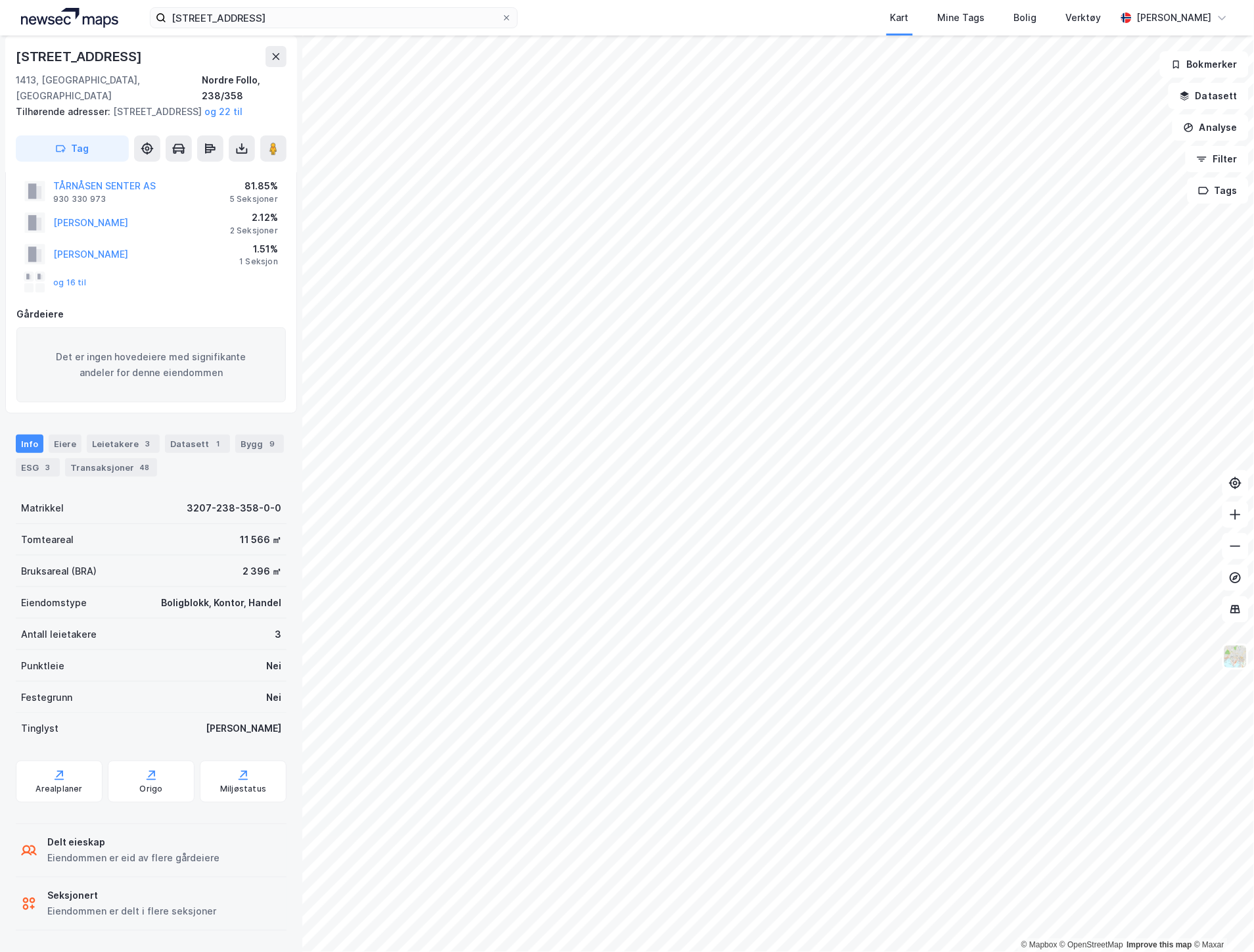
click at [68, 276] on div "og 16 til" at bounding box center [55, 283] width 62 height 21
click at [0, 0] on button "og 16 til" at bounding box center [0, 0] width 0 height 0
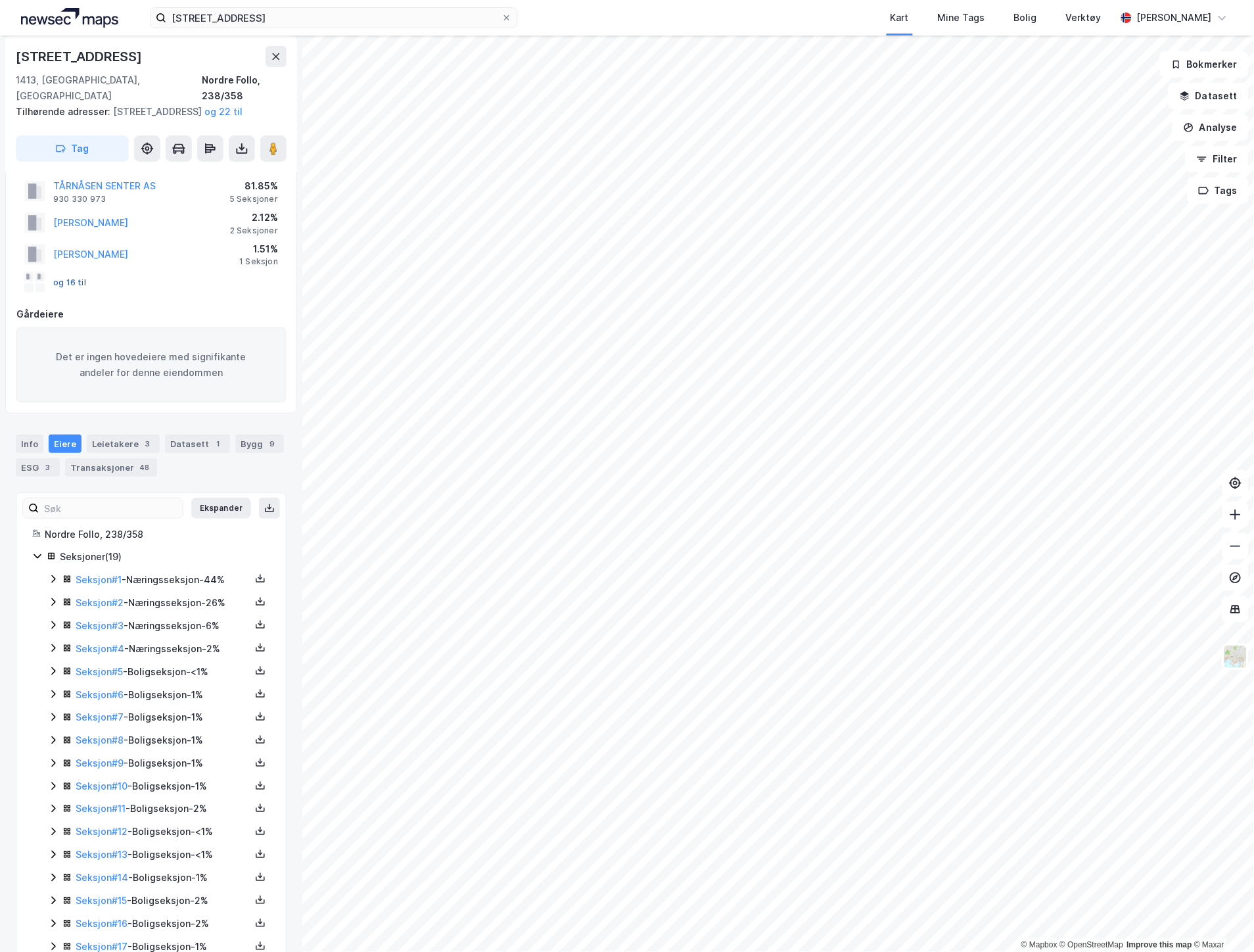
scroll to position [120, 0]
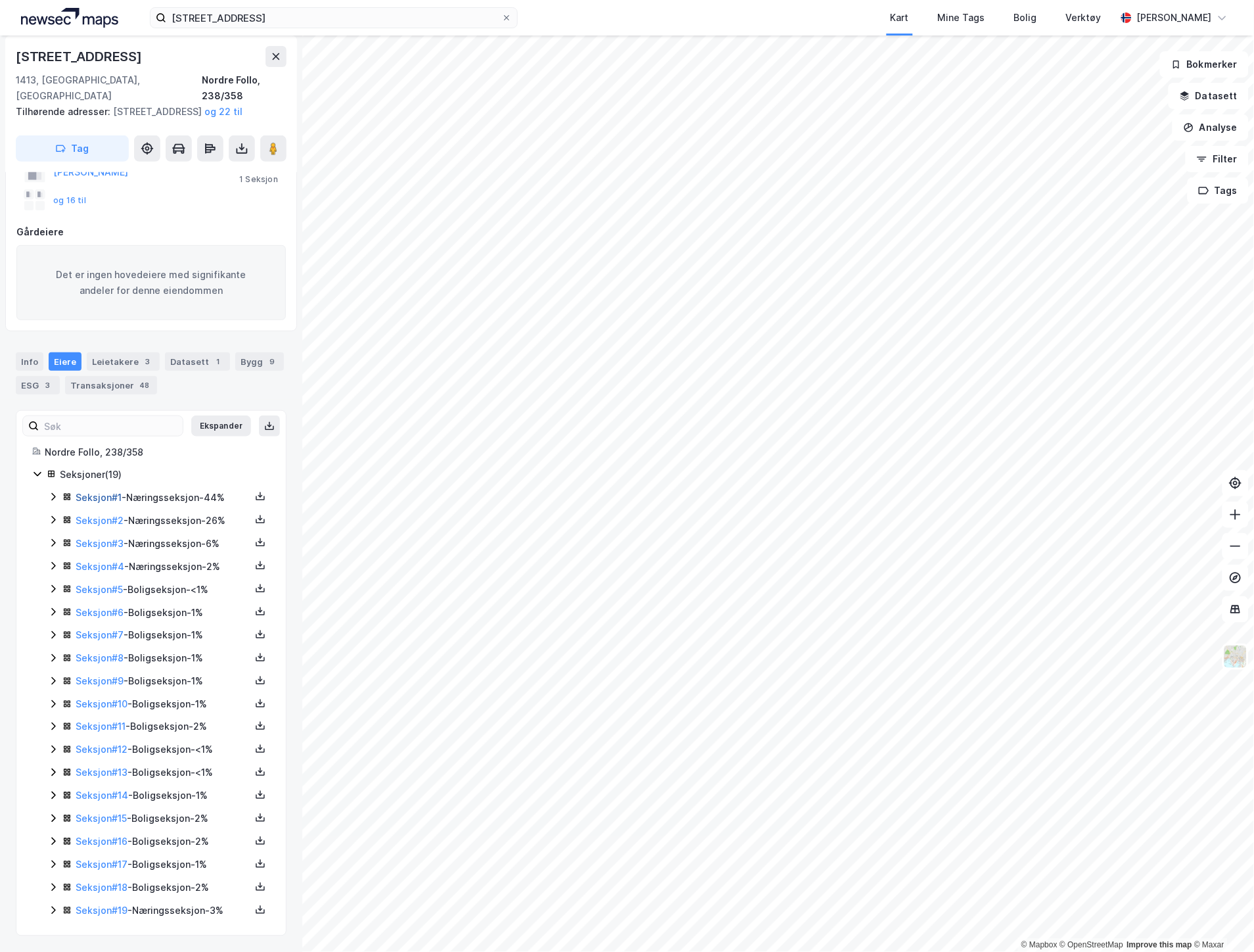
click at [104, 492] on link "Seksjon # 1" at bounding box center [98, 497] width 46 height 11
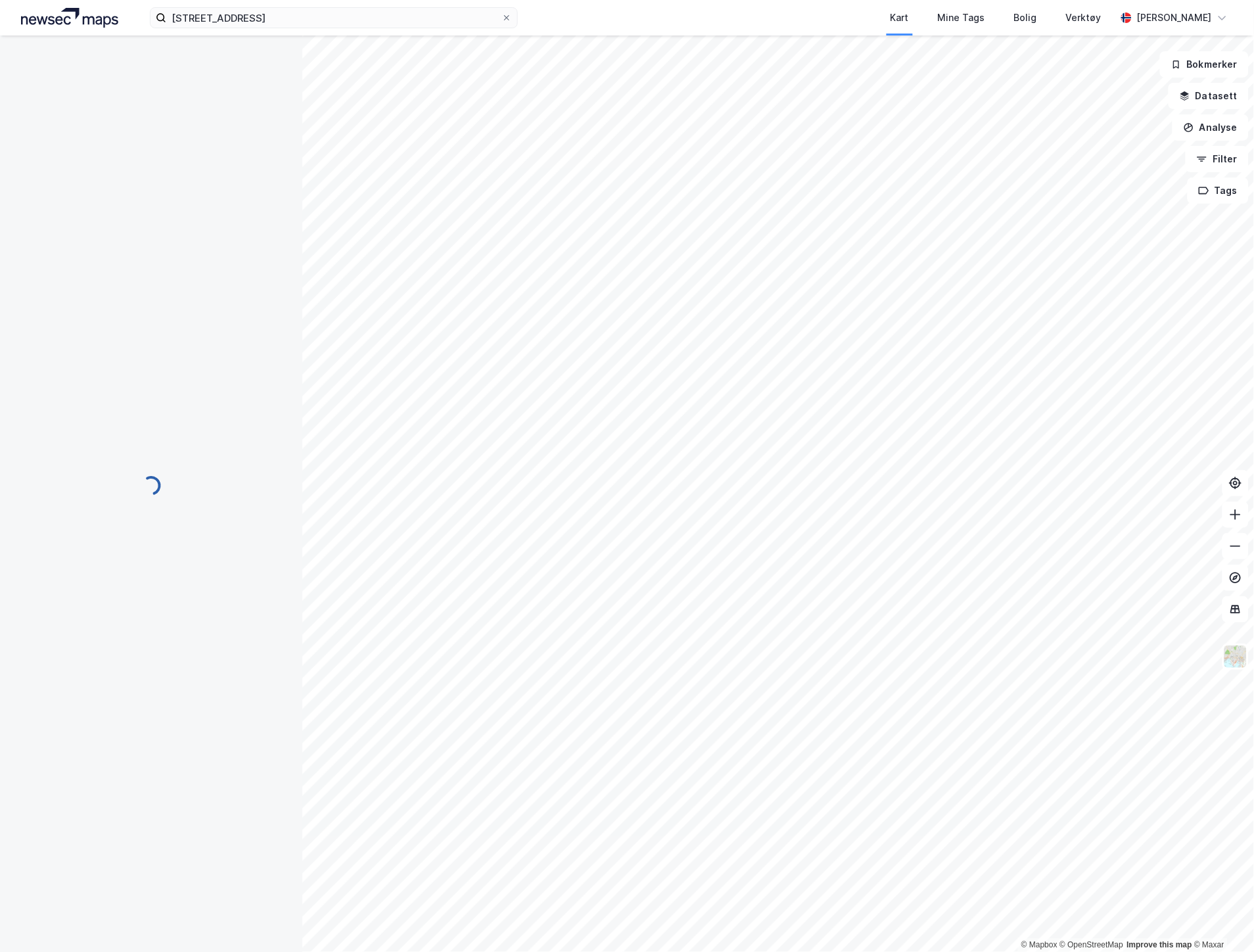
scroll to position [42, 0]
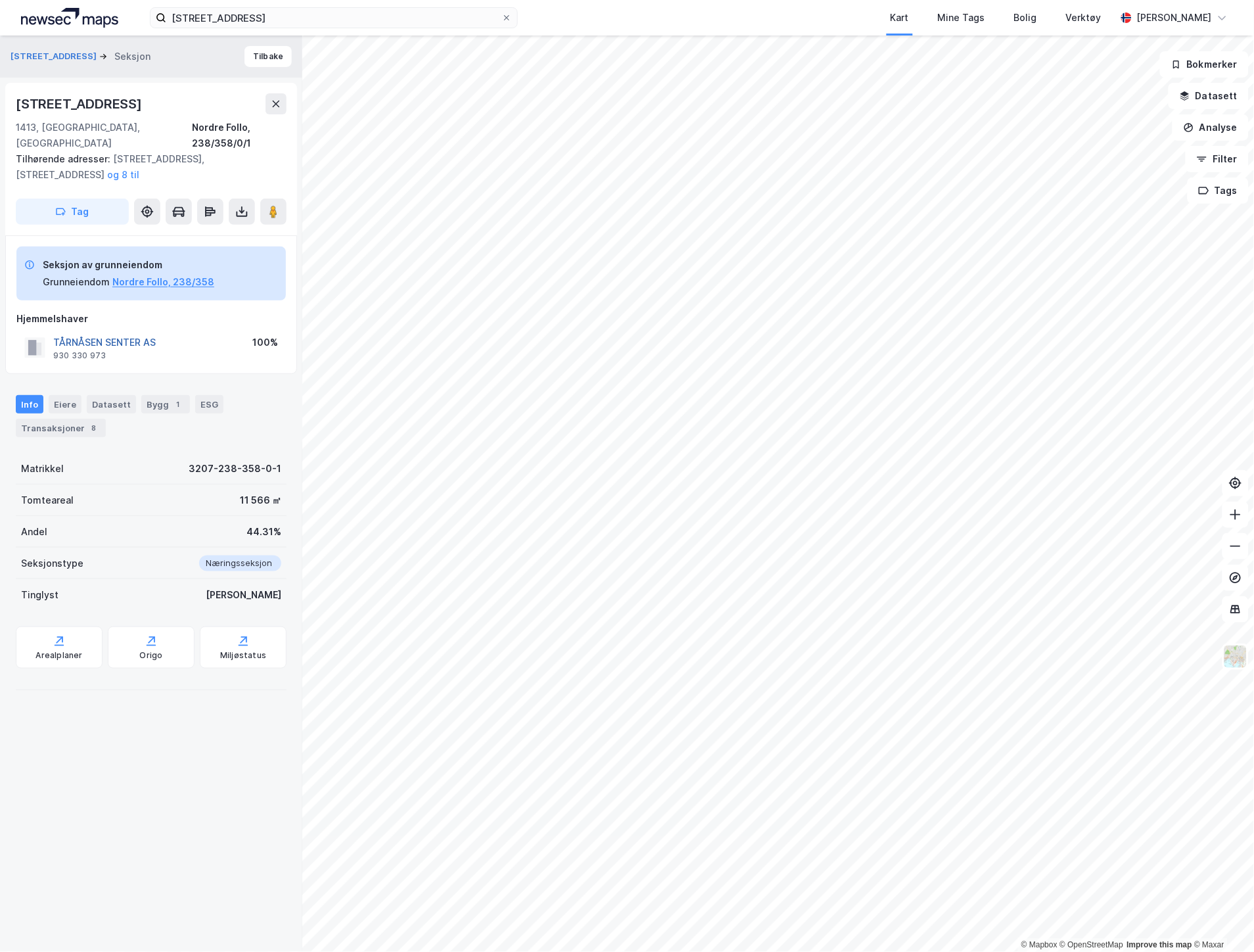
click at [0, 0] on button "TÅRNÅSEN SENTER AS" at bounding box center [0, 0] width 0 height 0
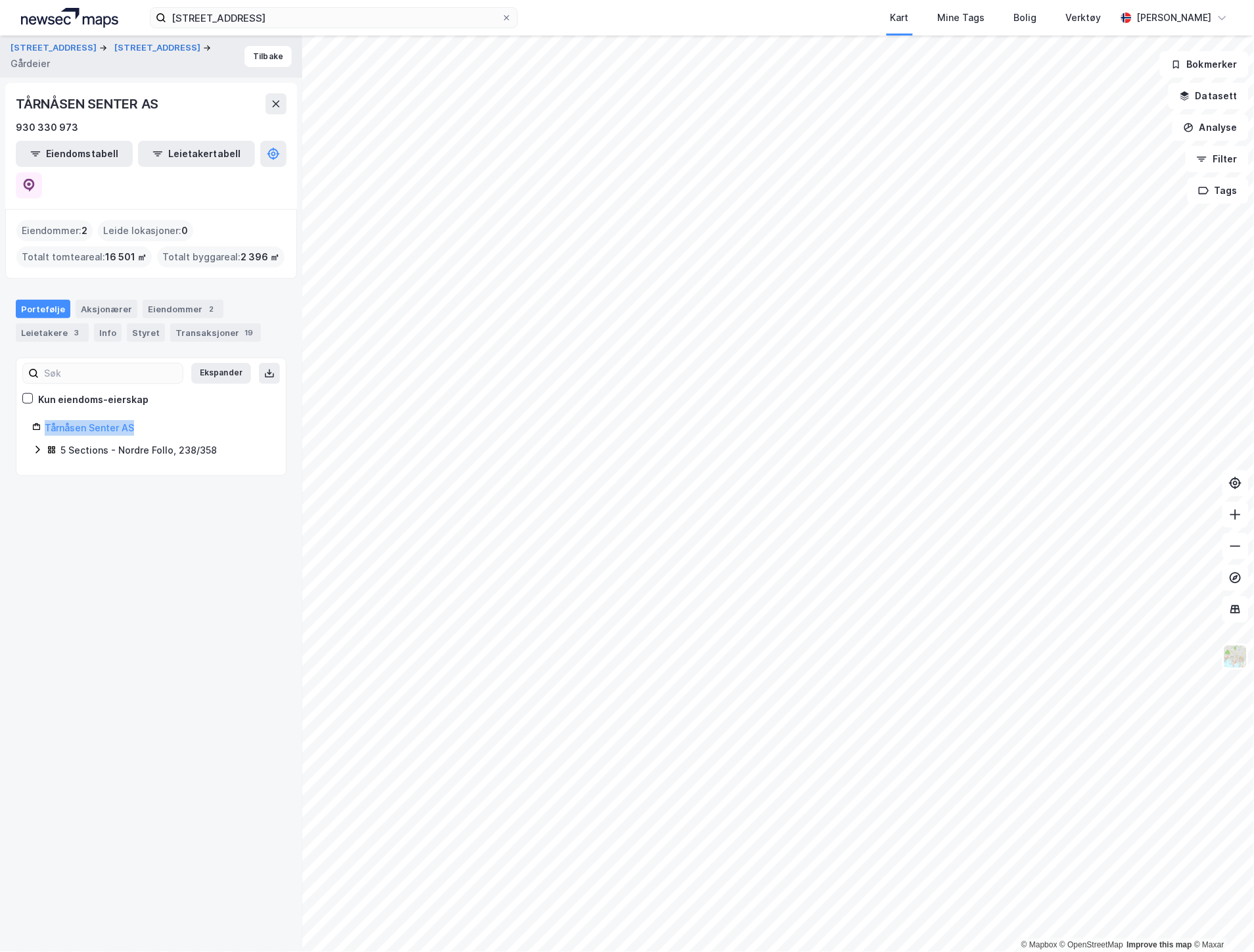
drag, startPoint x: 137, startPoint y: 395, endPoint x: 34, endPoint y: 399, distance: 103.1
click at [34, 420] on div "Tårnåsen Senter AS" at bounding box center [151, 428] width 238 height 16
copy link "Tårnåsen Senter AS"
click at [143, 323] on div "Styret" at bounding box center [146, 332] width 38 height 18
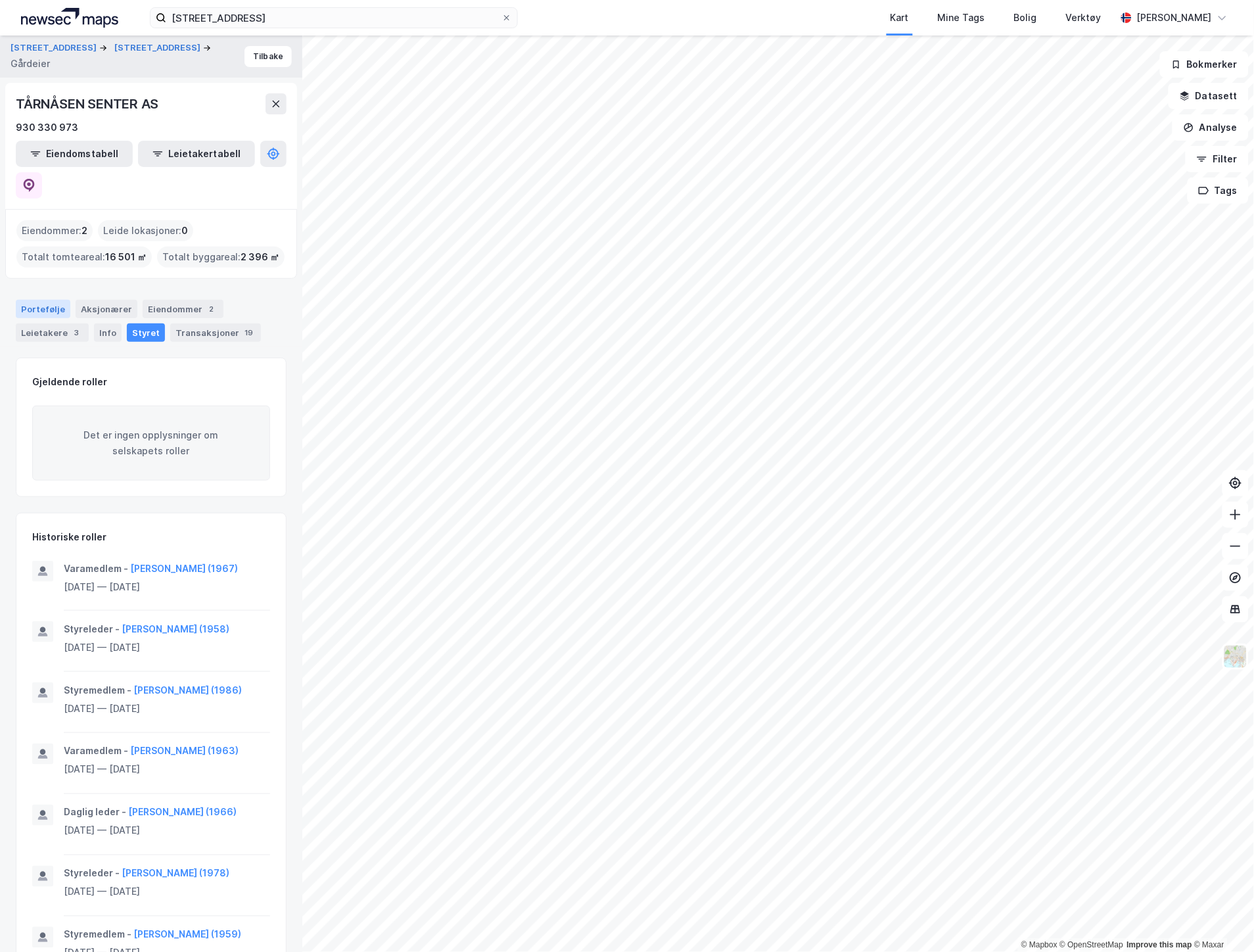
click at [37, 300] on div "Portefølje" at bounding box center [43, 309] width 55 height 18
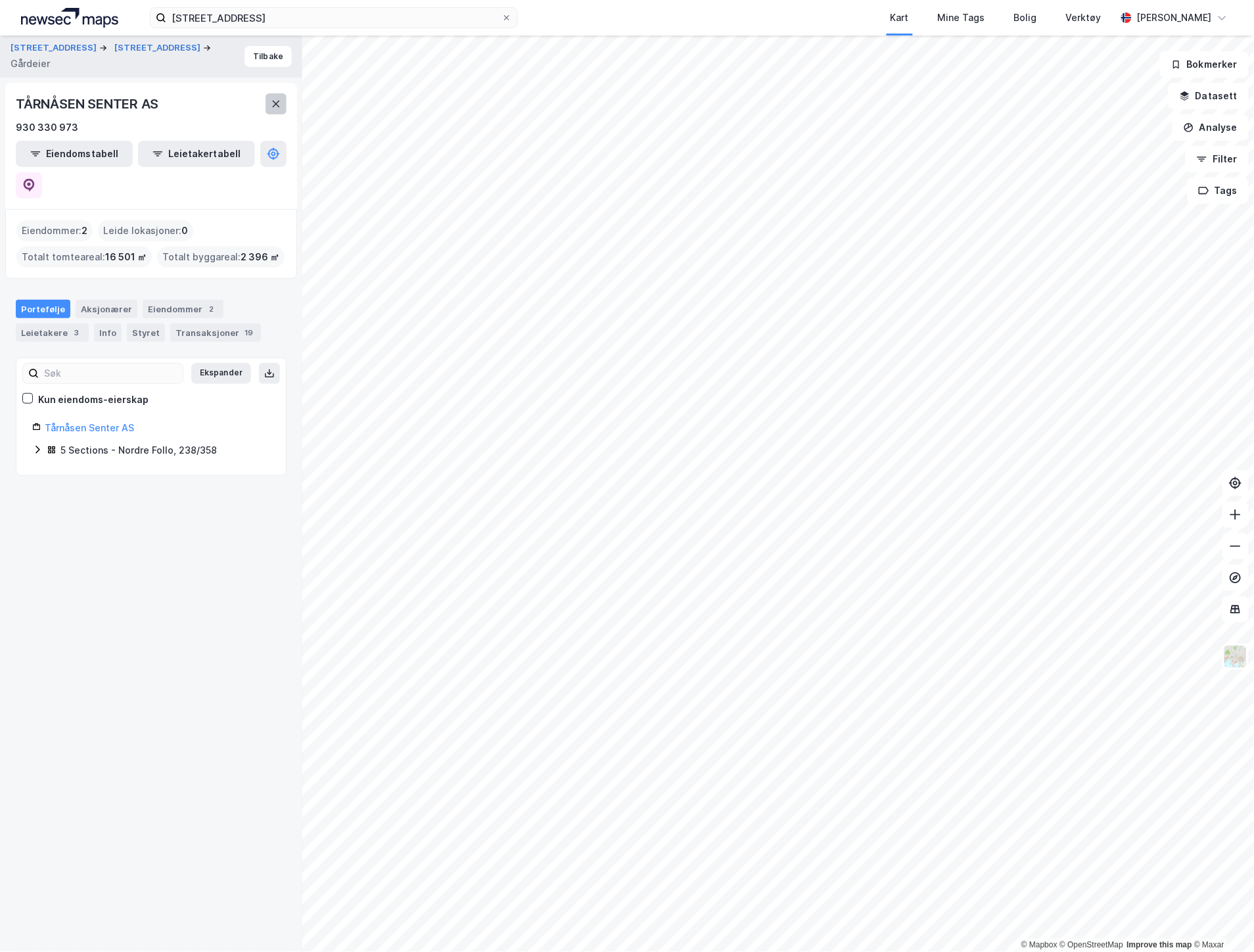
click at [286, 105] on button at bounding box center [276, 104] width 21 height 21
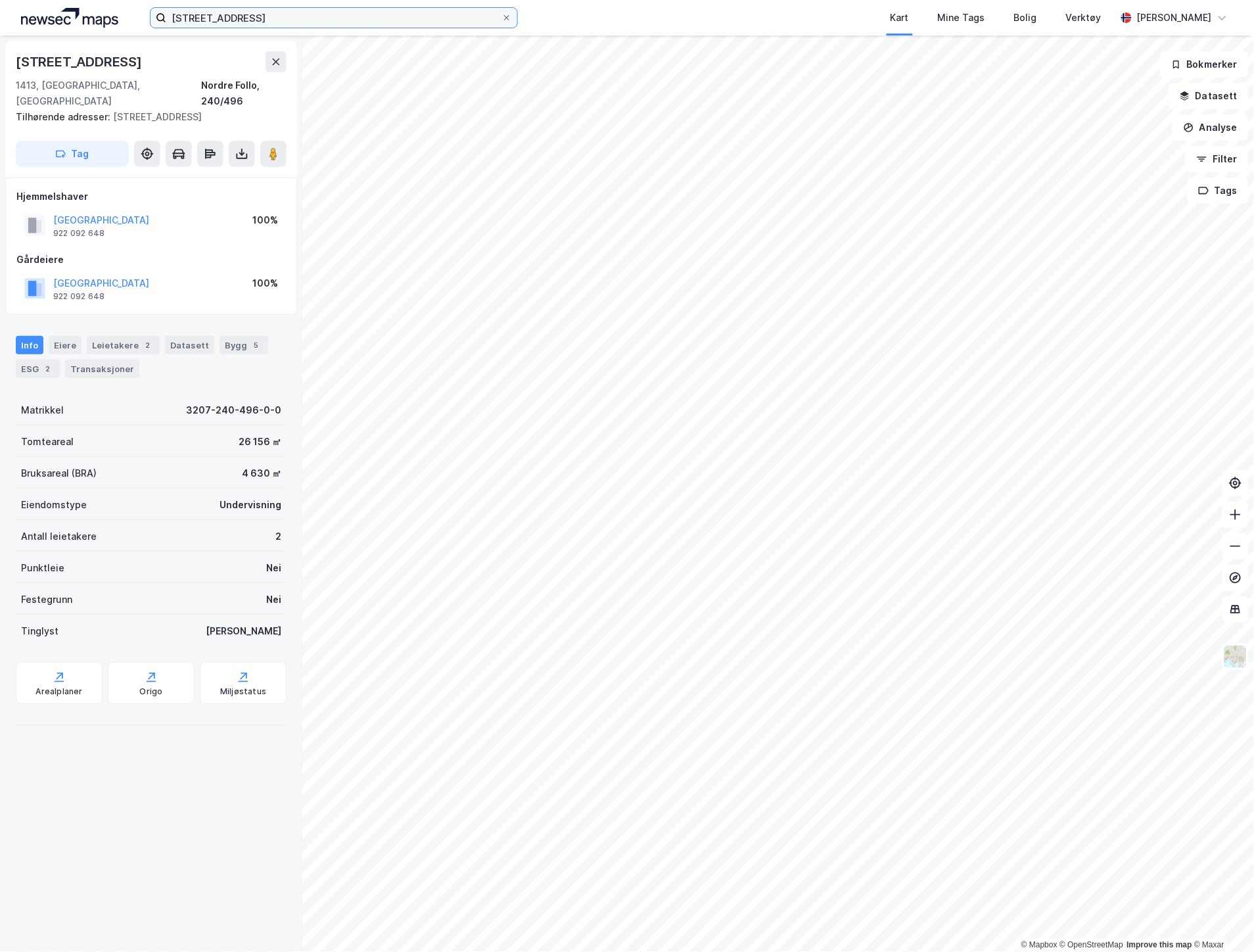
drag, startPoint x: 192, startPoint y: 17, endPoint x: 16, endPoint y: 4, distance: 176.5
click at [16, 4] on div "[STREET_ADDRESS] Kart Mine Tags Bolig Verktøy [PERSON_NAME]" at bounding box center [627, 17] width 1254 height 35
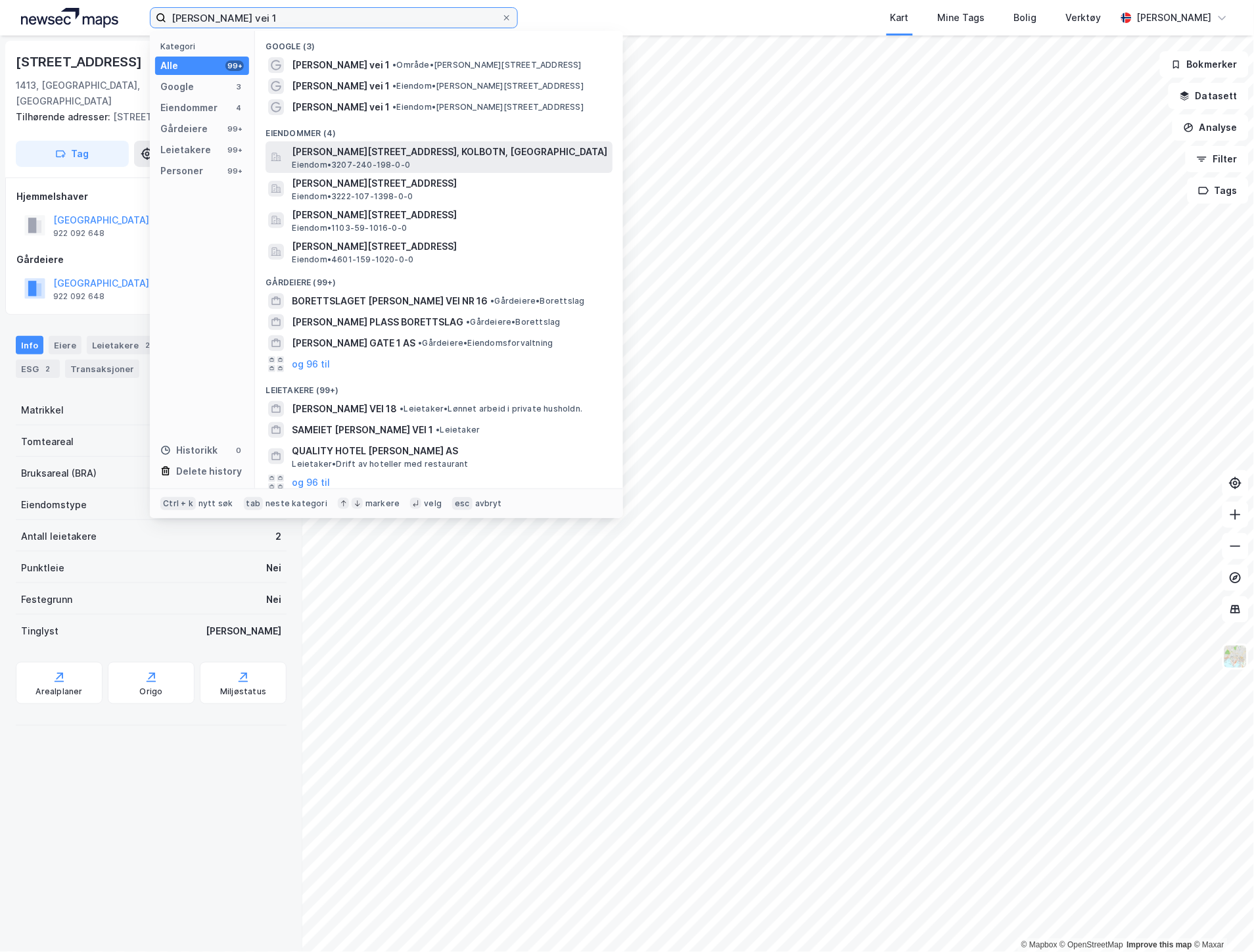
type input "[PERSON_NAME] vei 1"
click at [311, 159] on span "[PERSON_NAME][STREET_ADDRESS], KOLBOTN, [GEOGRAPHIC_DATA]" at bounding box center [450, 152] width 316 height 16
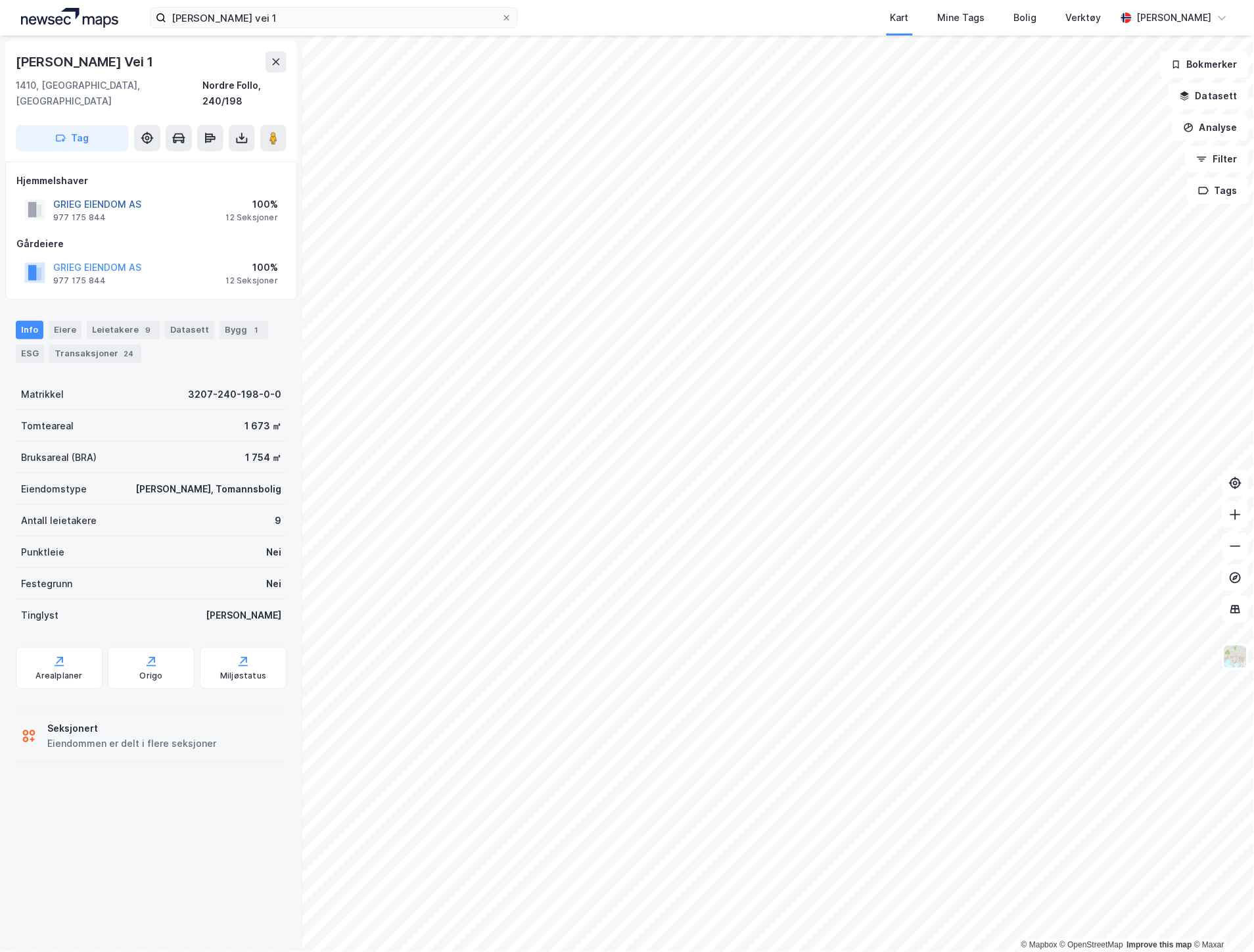
click at [0, 0] on button "GRIEG EIENDOM AS" at bounding box center [0, 0] width 0 height 0
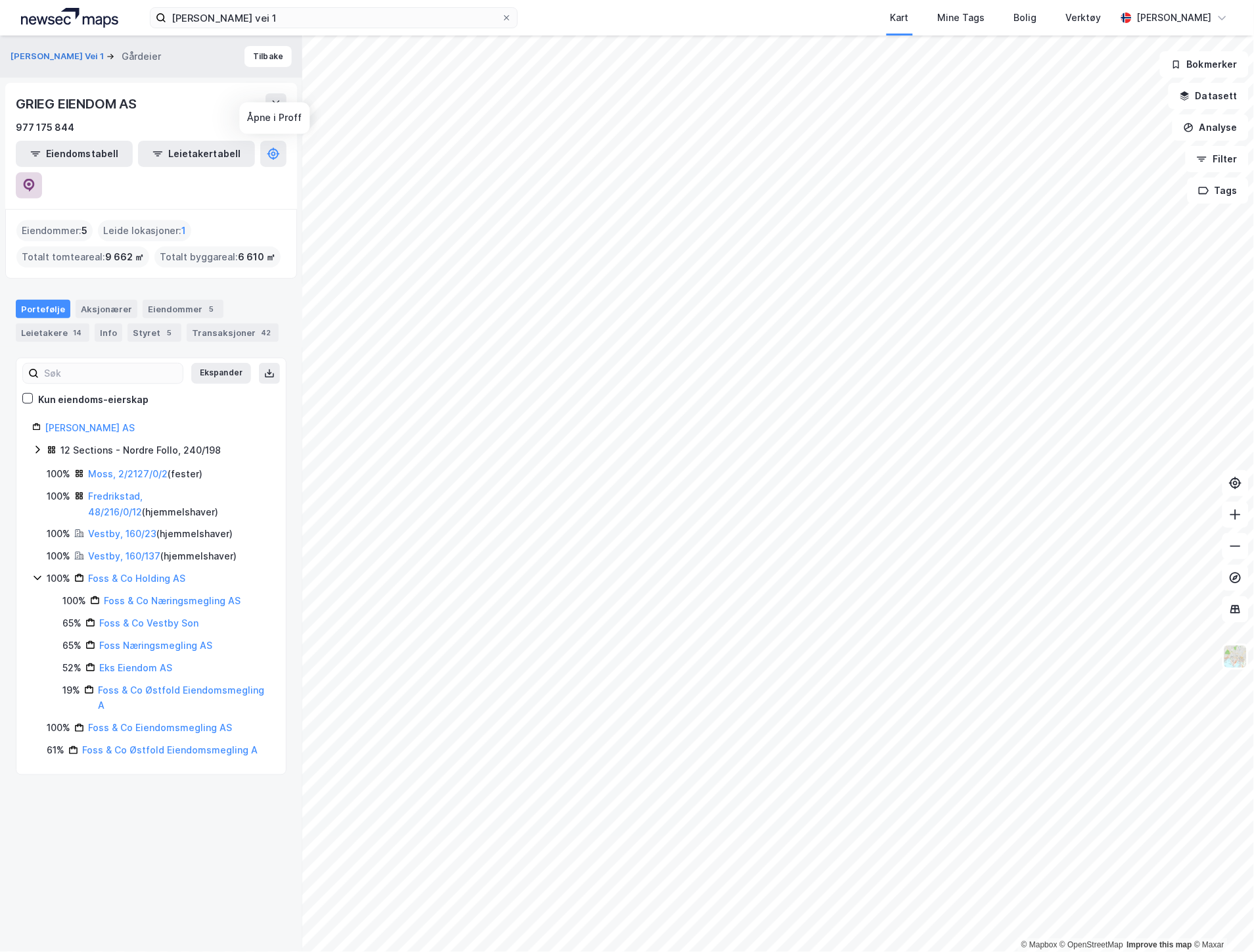
click at [35, 179] on icon at bounding box center [29, 185] width 13 height 13
click at [277, 101] on icon at bounding box center [276, 104] width 11 height 11
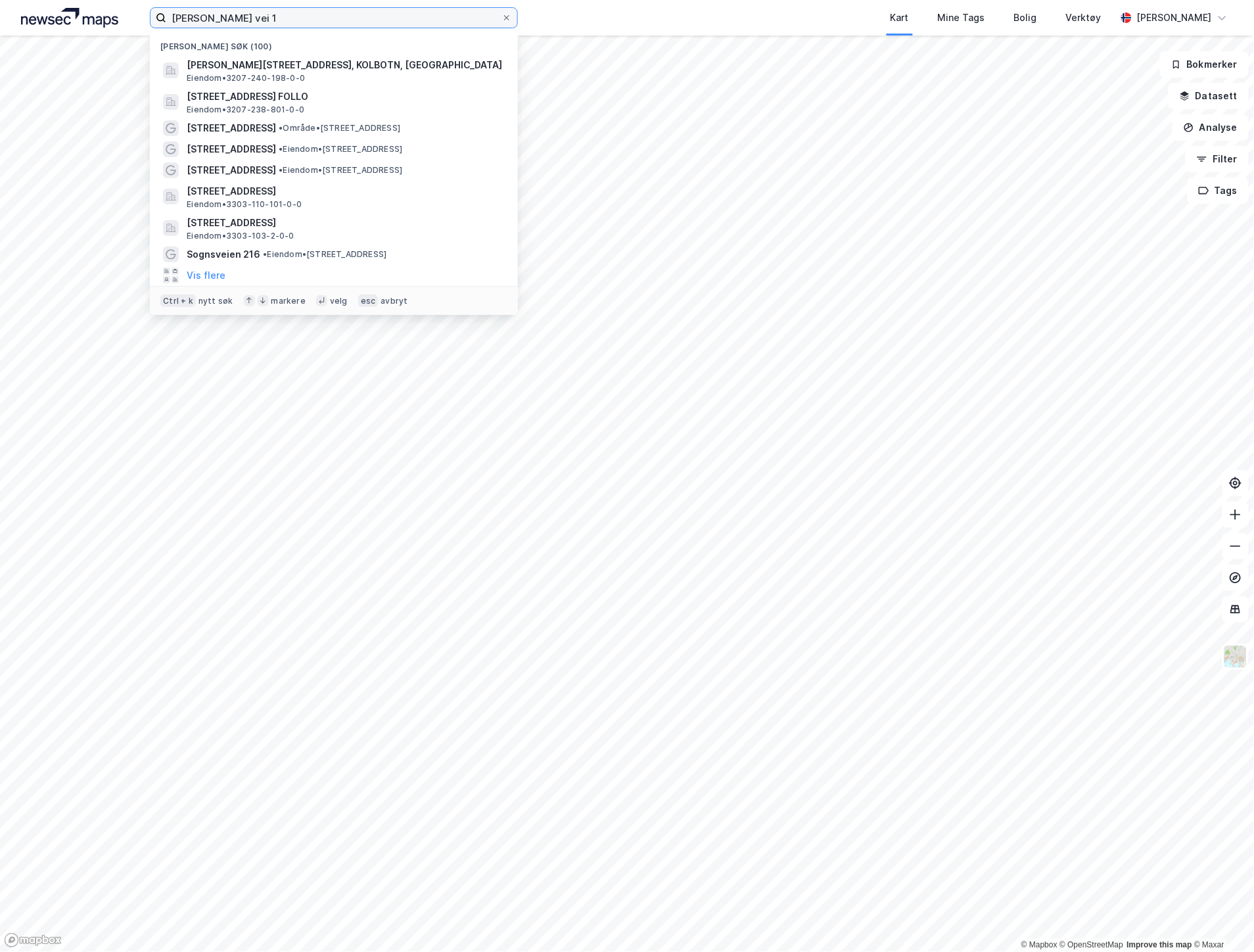
drag, startPoint x: 291, startPoint y: 21, endPoint x: 138, endPoint y: 14, distance: 153.2
click at [138, 14] on div "[PERSON_NAME] vei 1 Nylige søk (100) [PERSON_NAME] vei 1, 1410, KOLBOTN, [GEOGR…" at bounding box center [627, 17] width 1254 height 35
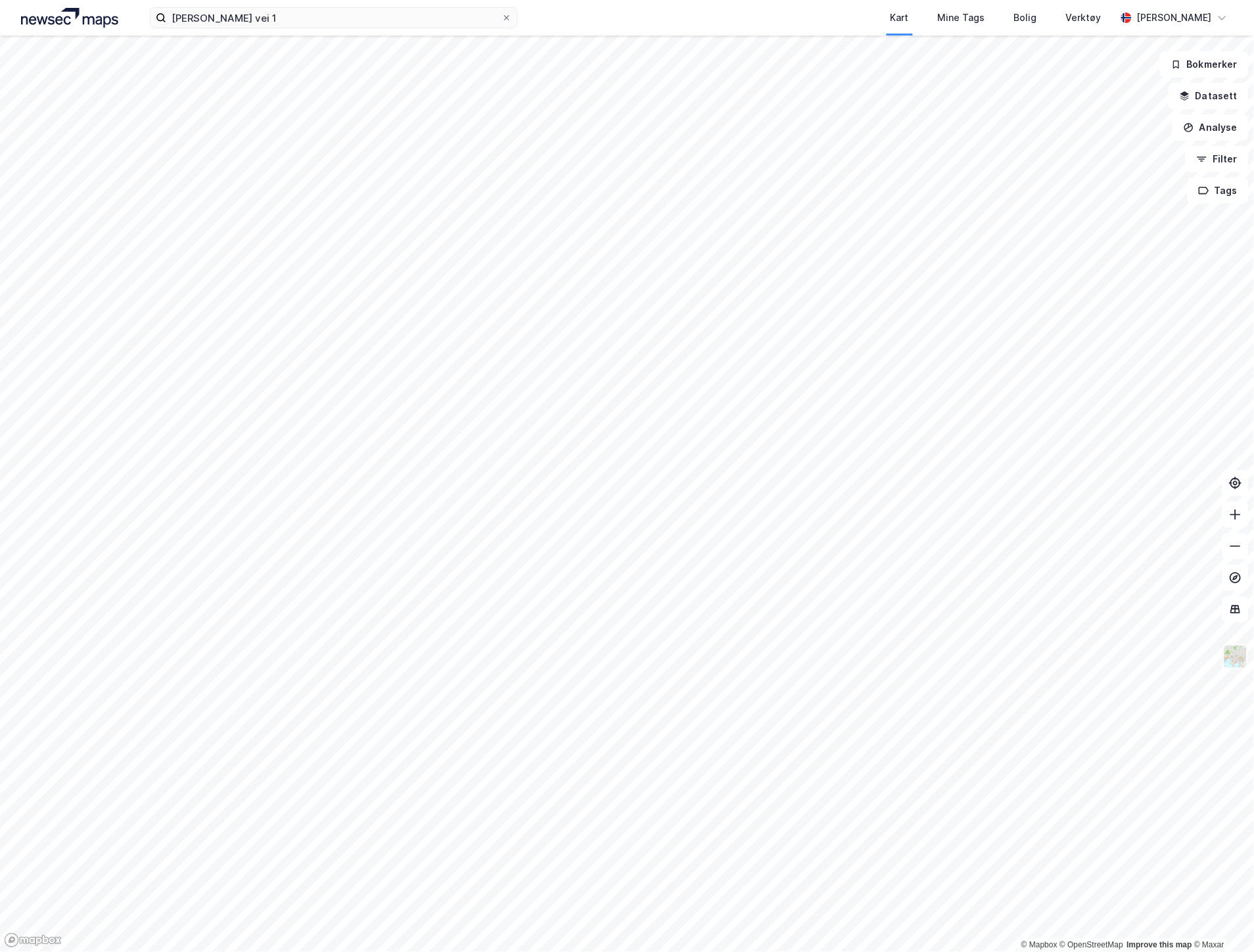
click at [1240, 650] on img at bounding box center [1235, 656] width 25 height 25
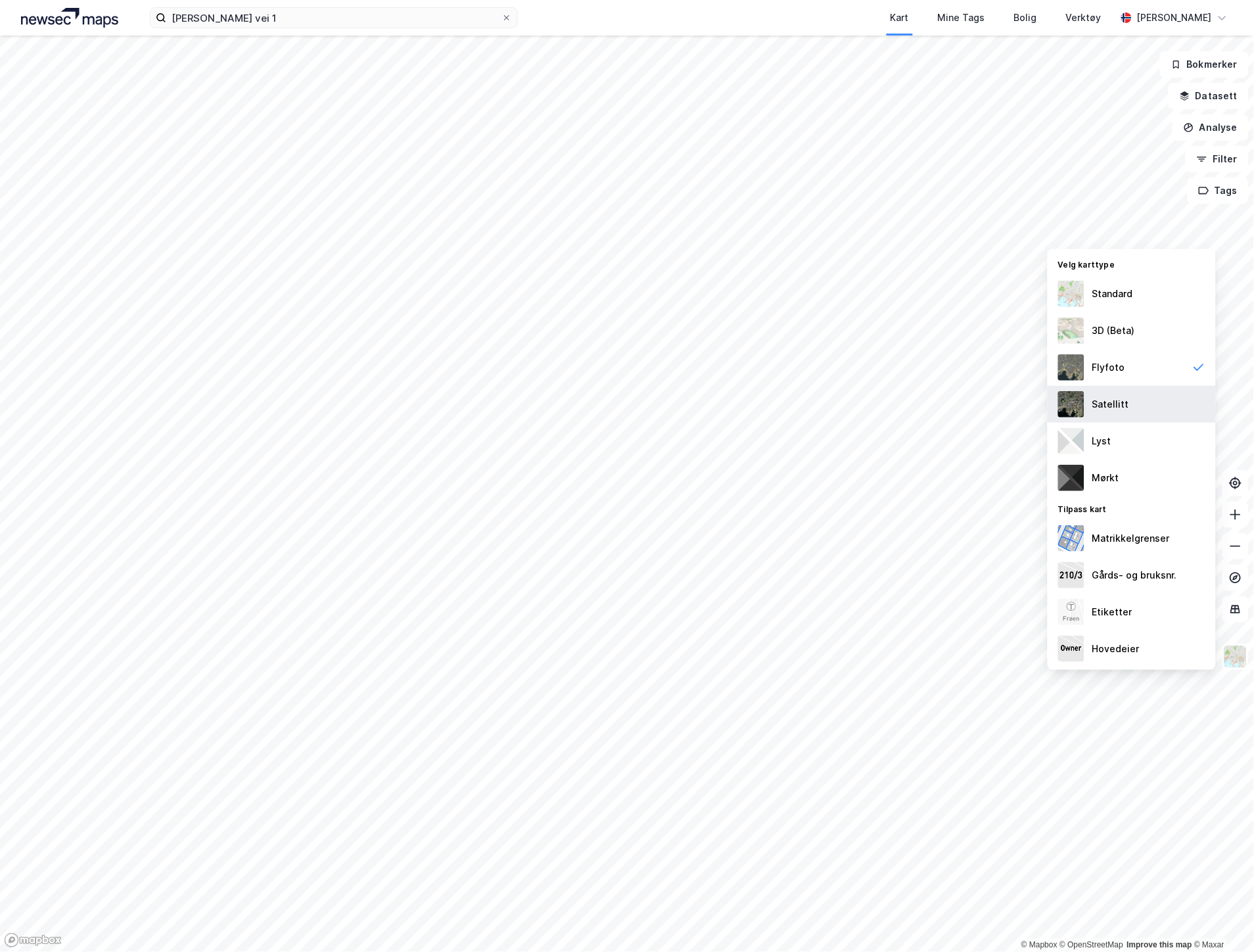
click at [1107, 404] on div "Satellitt" at bounding box center [1110, 404] width 37 height 16
click at [1128, 365] on div "Flyfoto" at bounding box center [1132, 367] width 168 height 37
click at [1101, 416] on div "Satellitt" at bounding box center [1132, 404] width 168 height 37
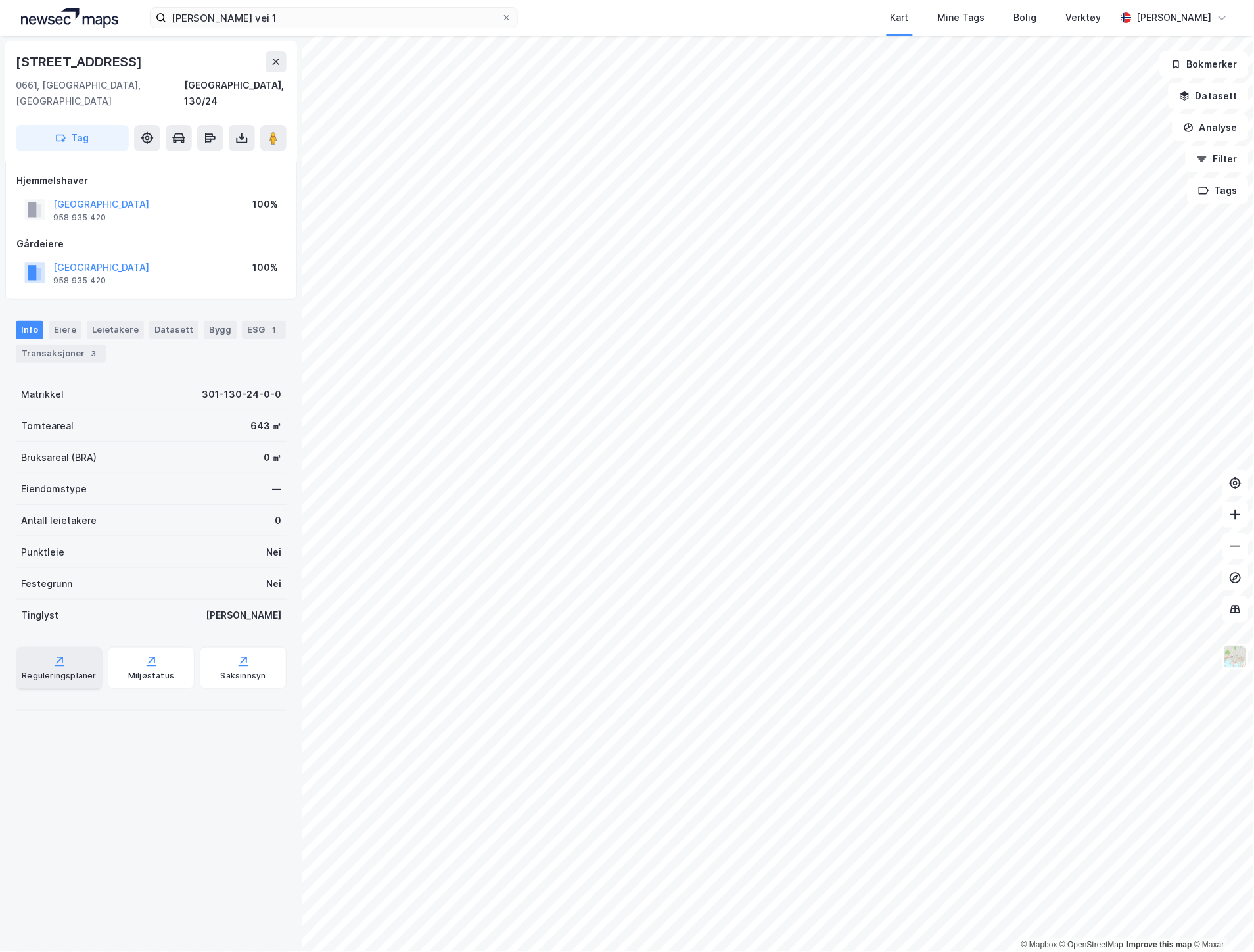
click at [61, 671] on div "Reguleringsplaner" at bounding box center [59, 676] width 74 height 11
